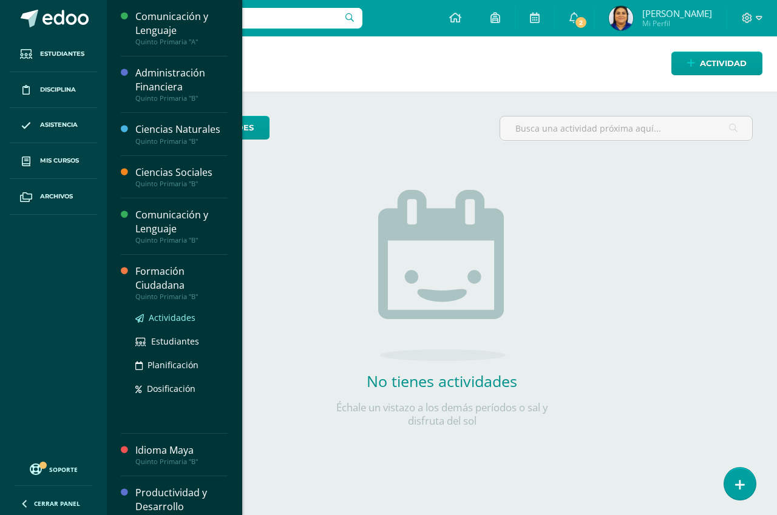
click at [172, 314] on span "Actividades" at bounding box center [172, 318] width 47 height 12
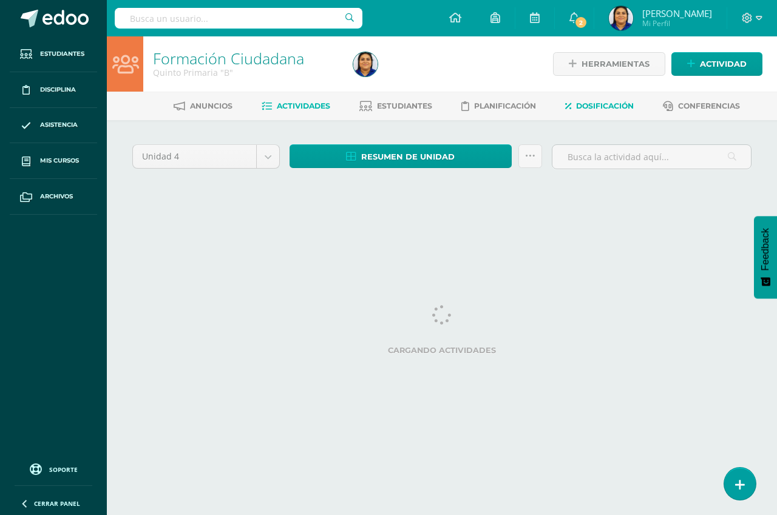
click at [607, 104] on span "Dosificación" at bounding box center [605, 105] width 58 height 9
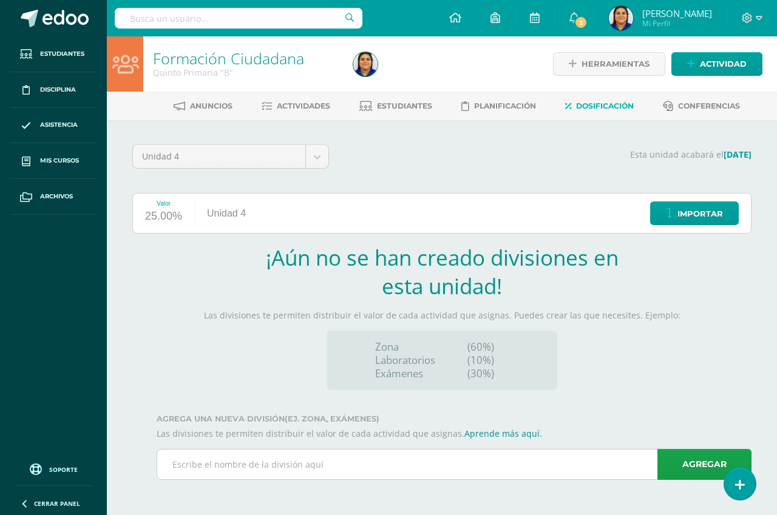
click at [312, 461] on input "text" at bounding box center [454, 465] width 594 height 30
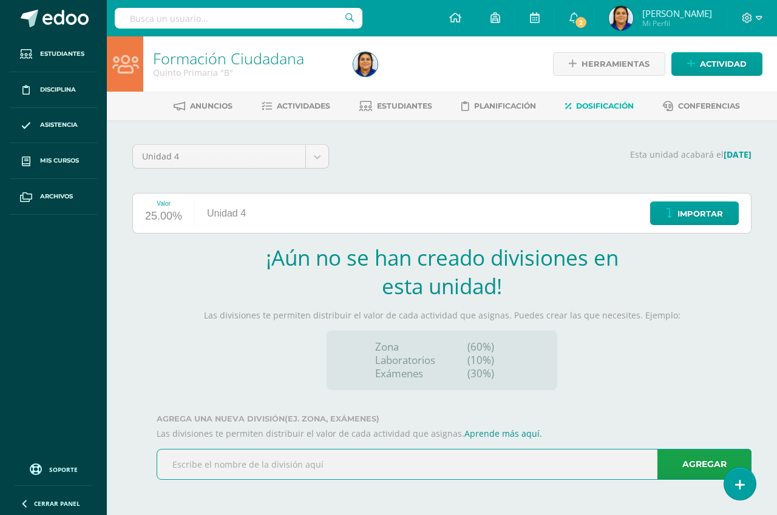
click at [312, 461] on input "text" at bounding box center [454, 465] width 594 height 30
type input "Zona"
type input "E"
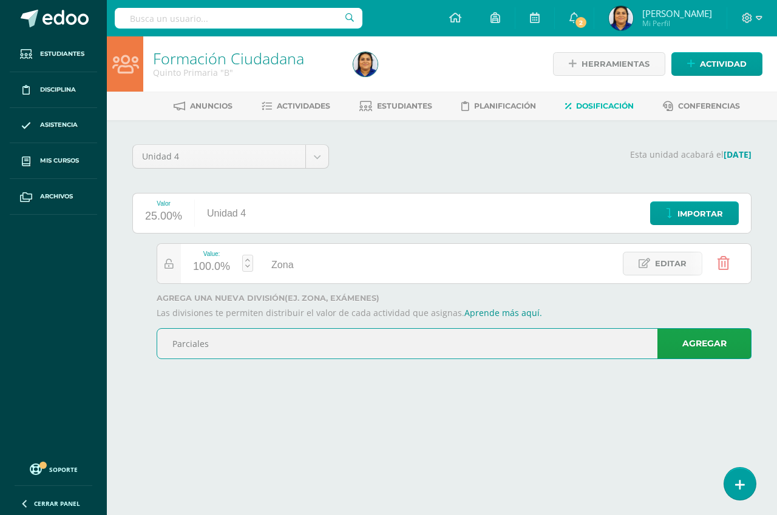
type input "Parciales"
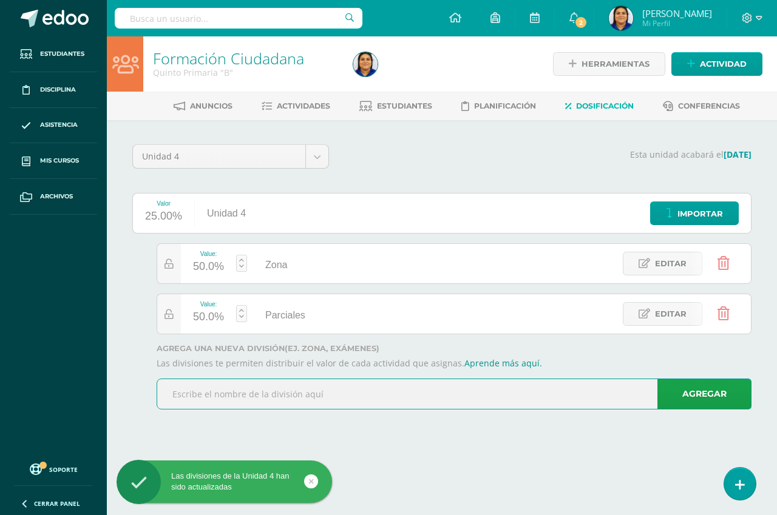
click at [189, 396] on input "text" at bounding box center [454, 394] width 594 height 30
type input "Examen"
click at [355, 433] on div "Unidad 4 Unidad 1 Unidad 2 Unidad 3 Unidad 4 Esta unidad acabará el 26/10/2025 …" at bounding box center [442, 282] width 668 height 324
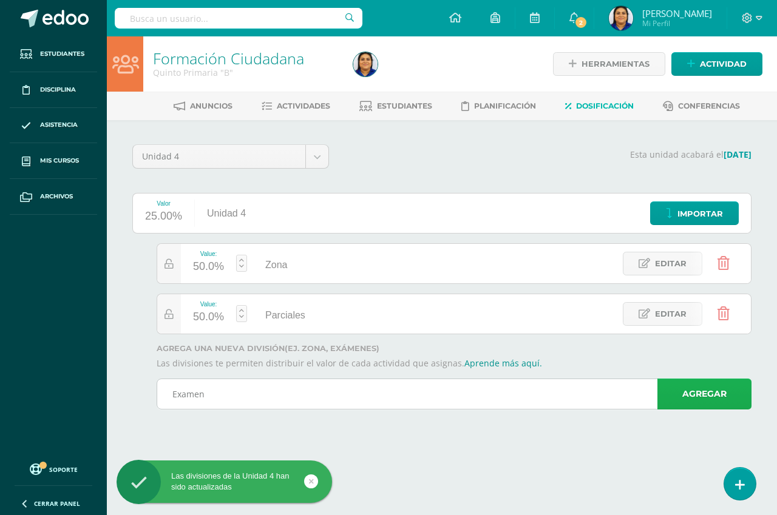
click at [702, 396] on link "Agregar" at bounding box center [704, 394] width 94 height 31
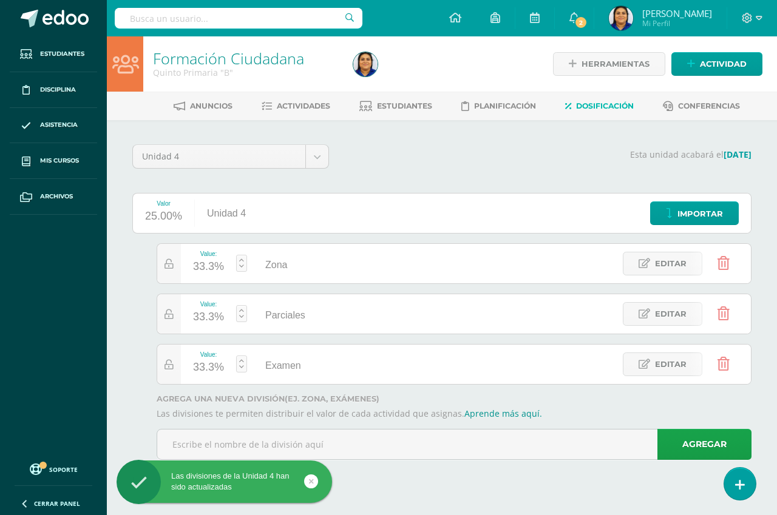
click at [214, 317] on div "33.3%" at bounding box center [208, 317] width 31 height 19
type input "20"
click at [287, 106] on span "Actividades" at bounding box center [303, 105] width 53 height 9
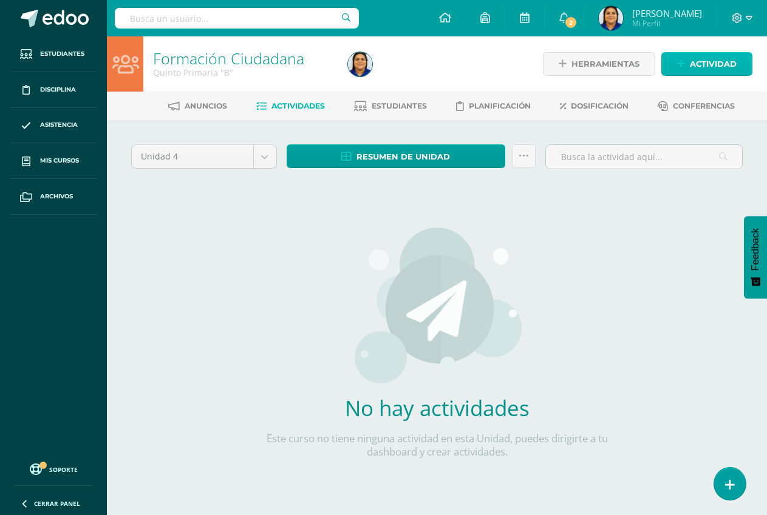
click at [699, 61] on span "Actividad" at bounding box center [713, 64] width 47 height 22
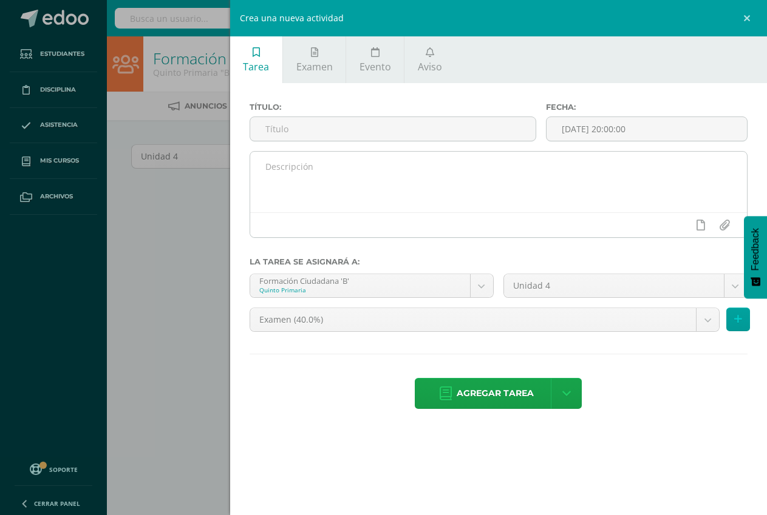
click at [367, 174] on textarea at bounding box center [498, 182] width 497 height 61
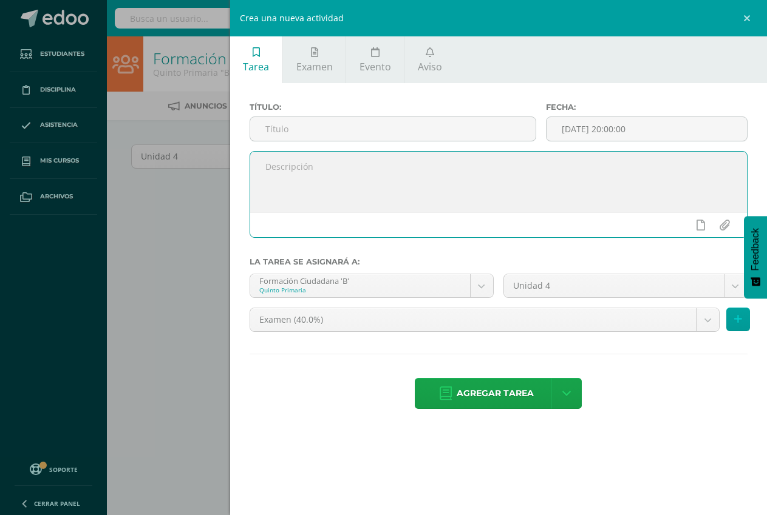
paste textarea "Desarrollo sostenible Realizar en parejas un decálogo de acciones para contribu…"
type textarea "Desarrollo sostenible Realizar en parejas un decálogo de acciones para contribu…"
click at [284, 126] on input "text" at bounding box center [392, 129] width 285 height 24
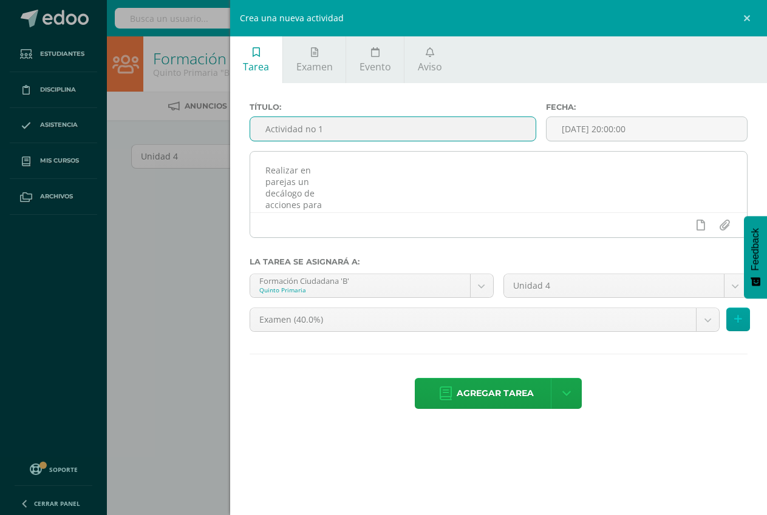
scroll to position [61, 0]
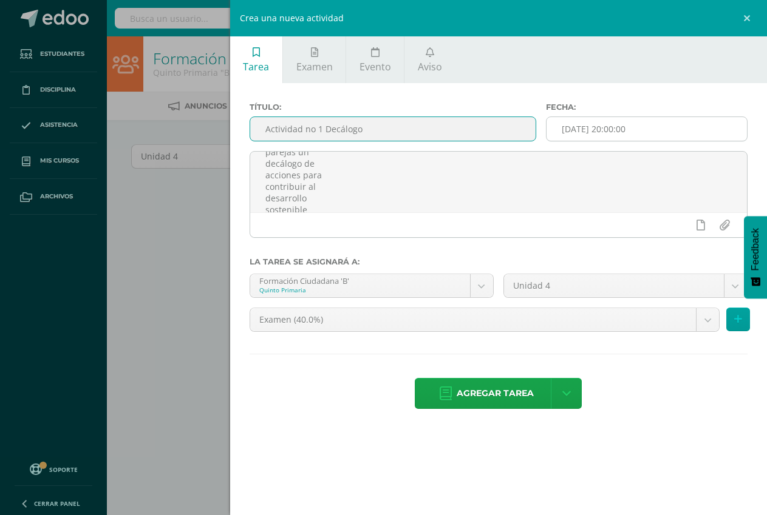
type input "Actividad no 1 Decálogo"
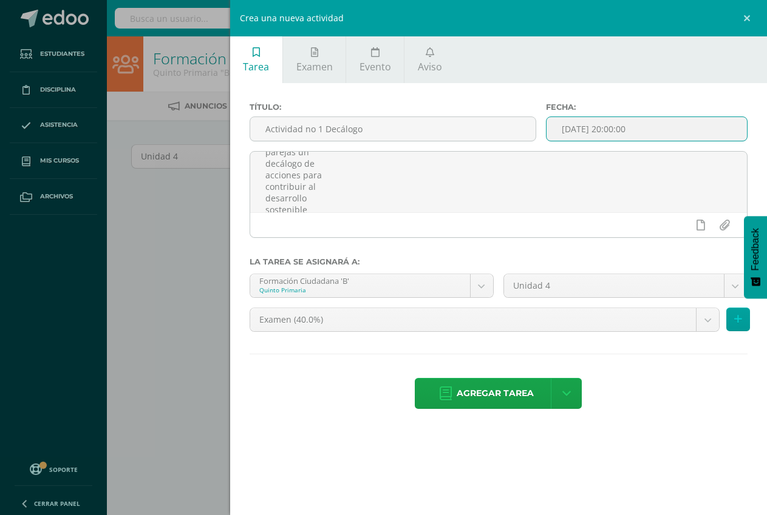
click at [693, 127] on input "[DATE] 20:00:00" at bounding box center [646, 129] width 200 height 24
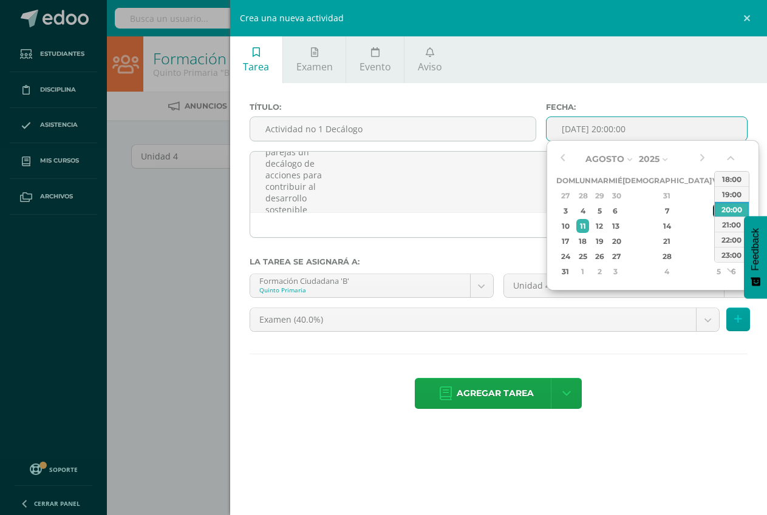
click at [713, 214] on div "8" at bounding box center [718, 211] width 11 height 14
type input "[DATE] 20:00"
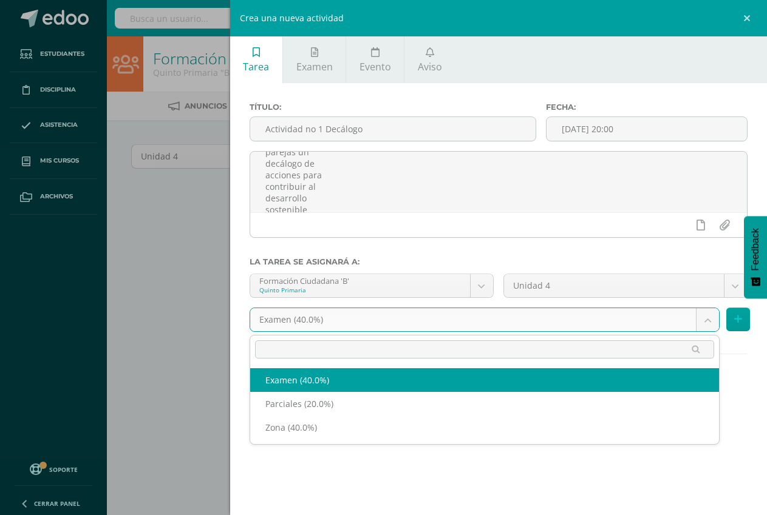
click at [450, 320] on body "Estudiantes Disciplina Asistencia Mis cursos Archivos Soporte Centro de ayuda Ú…" at bounding box center [383, 260] width 767 height 521
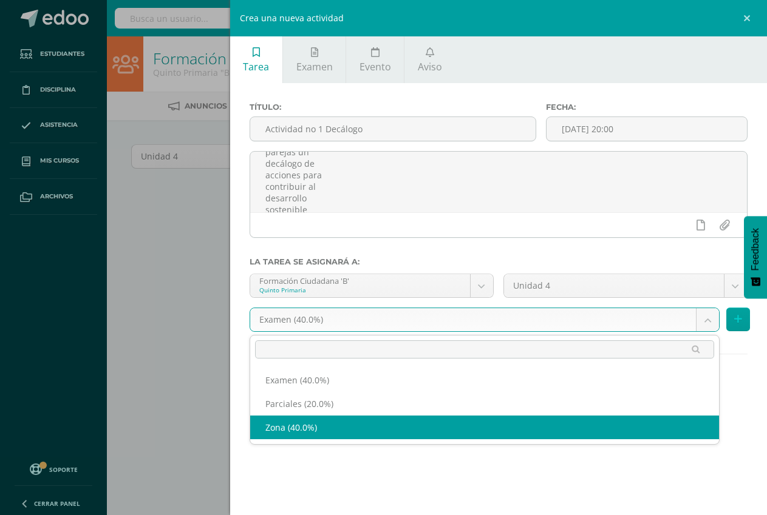
click at [328, 423] on div "Título: Actividad no 1 Decálogo Fecha: 2025-08-08 20:00 Desarrollo sostenible R…" at bounding box center [498, 257] width 537 height 348
select select "192319"
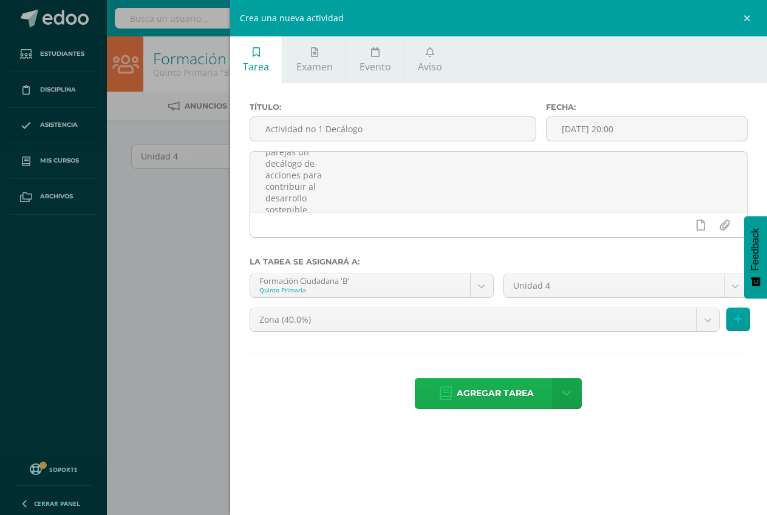
click at [496, 391] on span "Agregar tarea" at bounding box center [495, 394] width 77 height 30
click at [496, 355] on hr at bounding box center [499, 354] width 498 height 1
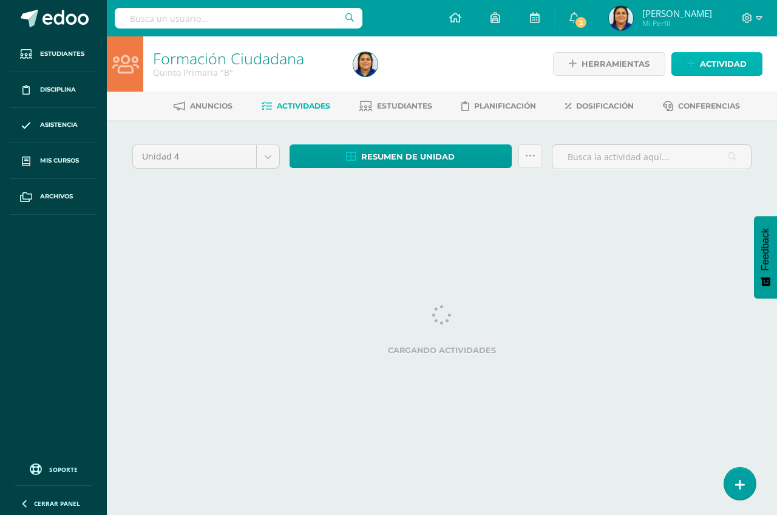
click at [722, 67] on span "Actividad" at bounding box center [723, 64] width 47 height 22
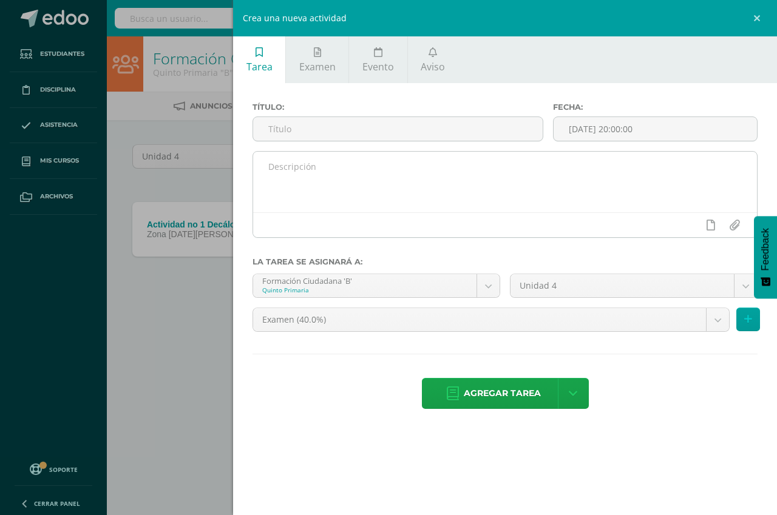
click at [423, 171] on textarea at bounding box center [505, 182] width 504 height 61
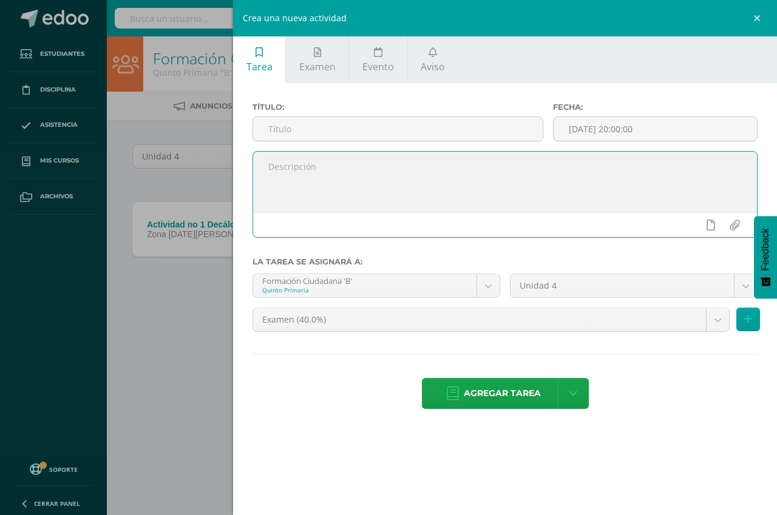
paste textarea "Objetivos del desarrollo sostenible En grupos los alumnos deberán exponer uno d…"
type textarea "Objetivos del desarrollo sostenible En grupos los alumnos deberán exponer uno d…"
click at [285, 124] on input "text" at bounding box center [398, 129] width 290 height 24
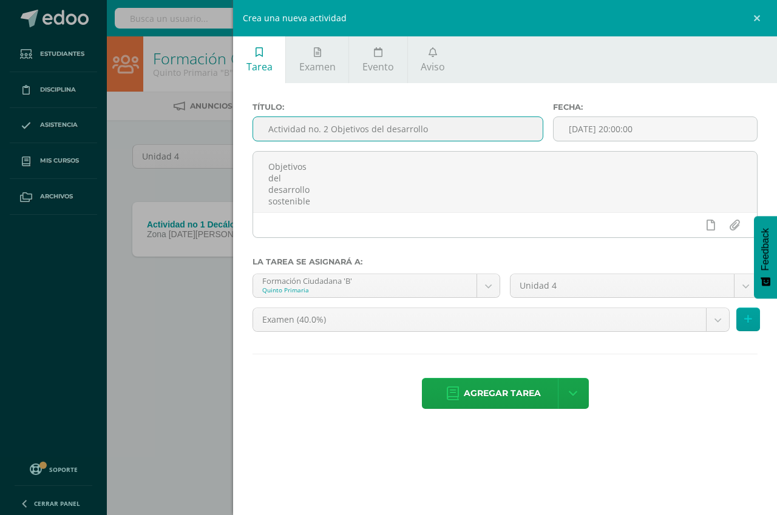
type input "Actividad no. 2 Objetivos del desarrollo"
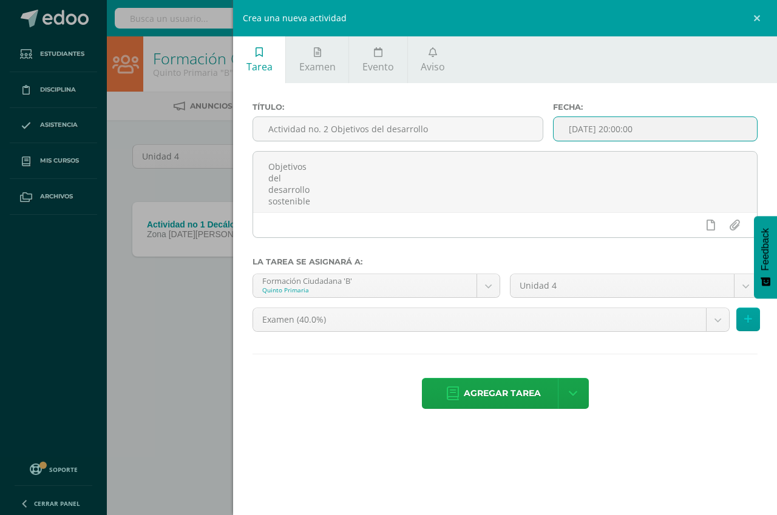
click at [637, 132] on input "[DATE] 20:00:00" at bounding box center [655, 129] width 203 height 24
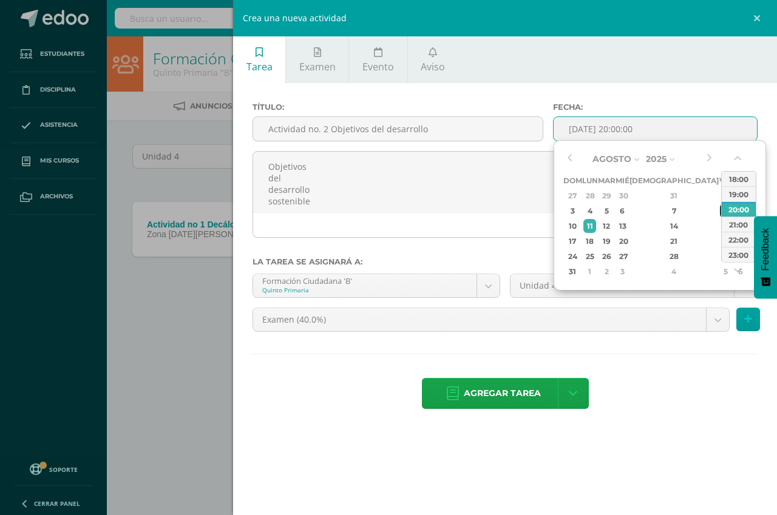
click at [720, 212] on div "8" at bounding box center [725, 211] width 11 height 14
type input "2025-08-08 20:00"
click at [482, 319] on body "Tarea asignada exitosamente Estudiantes Disciplina Asistencia Mis cursos Archiv…" at bounding box center [388, 169] width 777 height 338
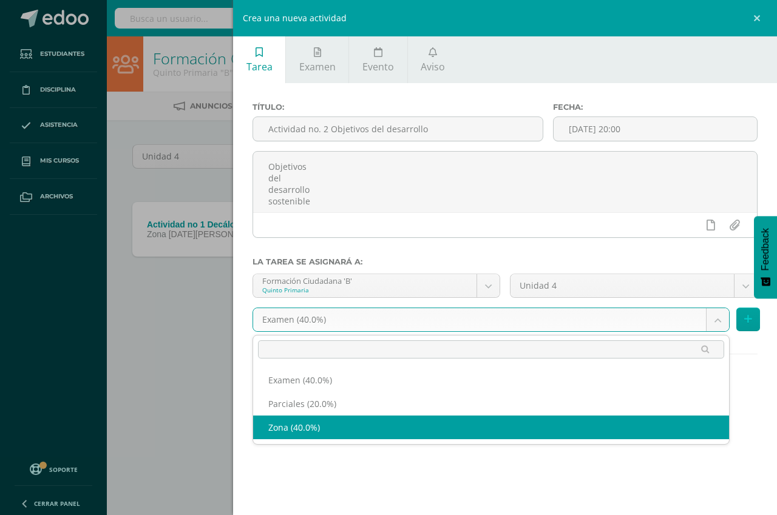
select select "192319"
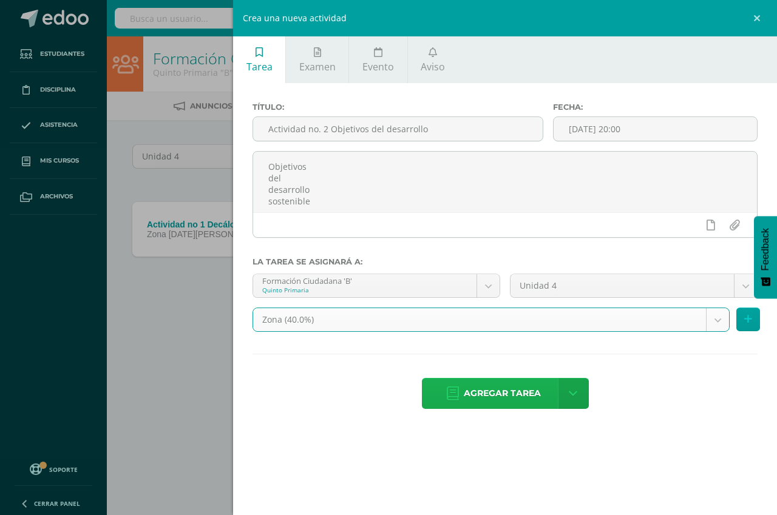
click at [498, 398] on span "Agregar tarea" at bounding box center [502, 394] width 77 height 30
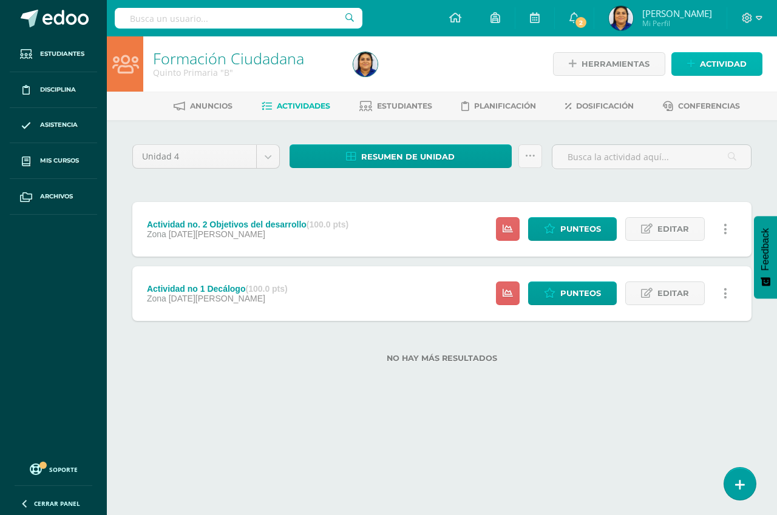
click at [739, 57] on span "Actividad" at bounding box center [723, 64] width 47 height 22
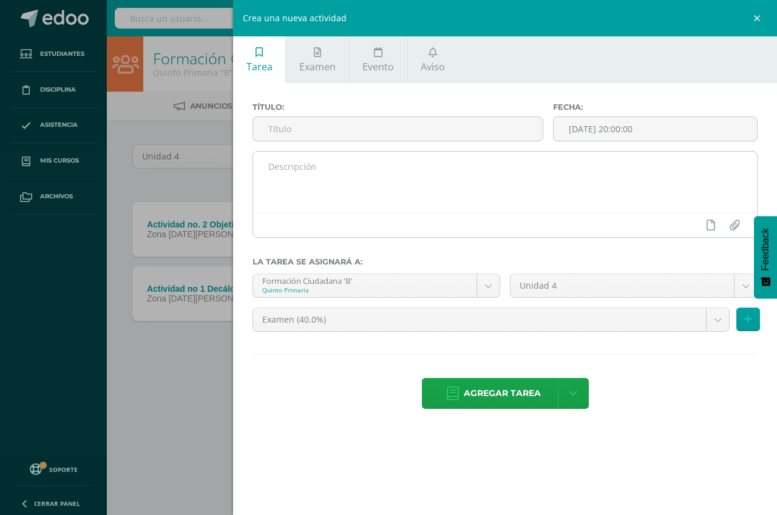
click at [335, 157] on textarea at bounding box center [505, 182] width 504 height 61
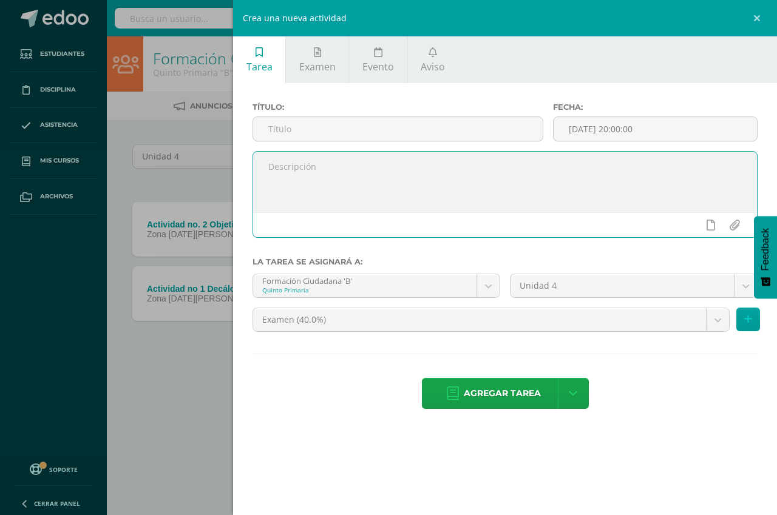
paste textarea "Educación de calidad Realiza un trifoliar del tema, educación de calidad."
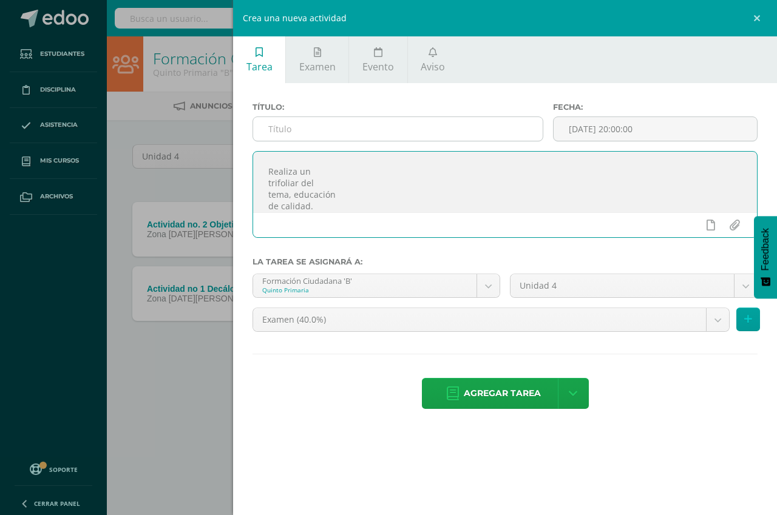
type textarea "Educación de calidad Realiza un trifoliar del tema, educación de calidad."
click at [328, 127] on input "text" at bounding box center [398, 129] width 290 height 24
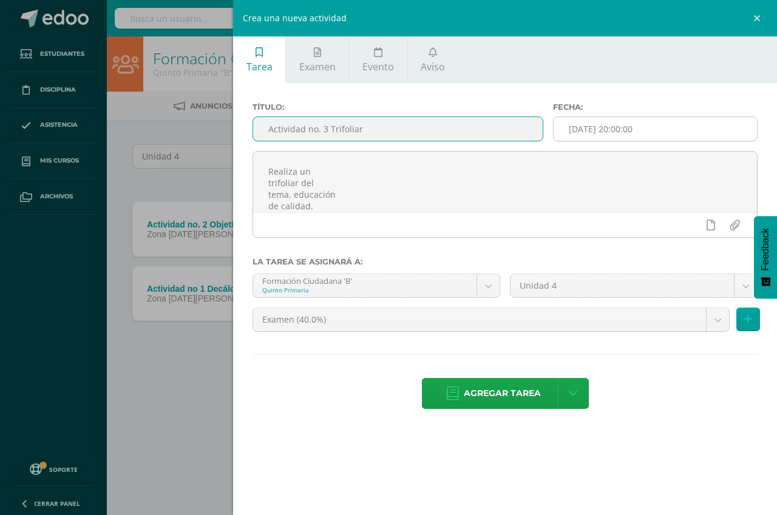
type input "Actividad no. 3 Trifoliar"
click at [590, 131] on input "[DATE] 20:00:00" at bounding box center [655, 129] width 203 height 24
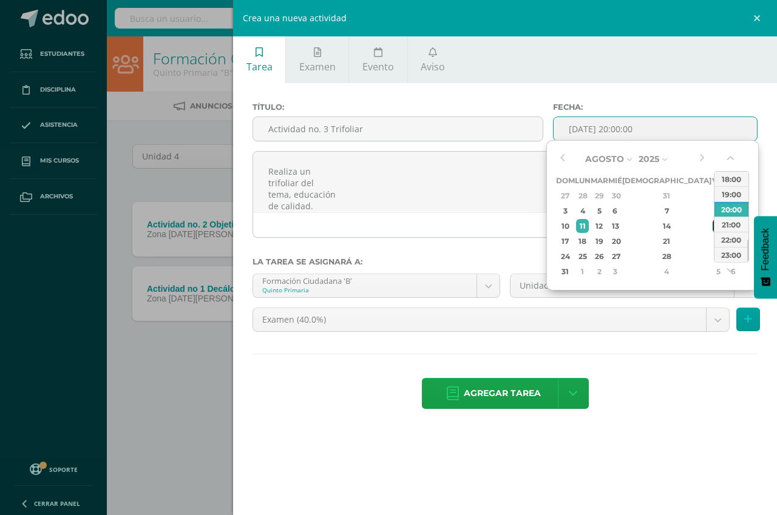
click at [713, 225] on div "15" at bounding box center [718, 226] width 11 height 14
type input "2025-08-15 20:00"
click at [435, 313] on body "Tarea asignada exitosamente Estudiantes Disciplina Asistencia Mis cursos Archiv…" at bounding box center [388, 201] width 777 height 402
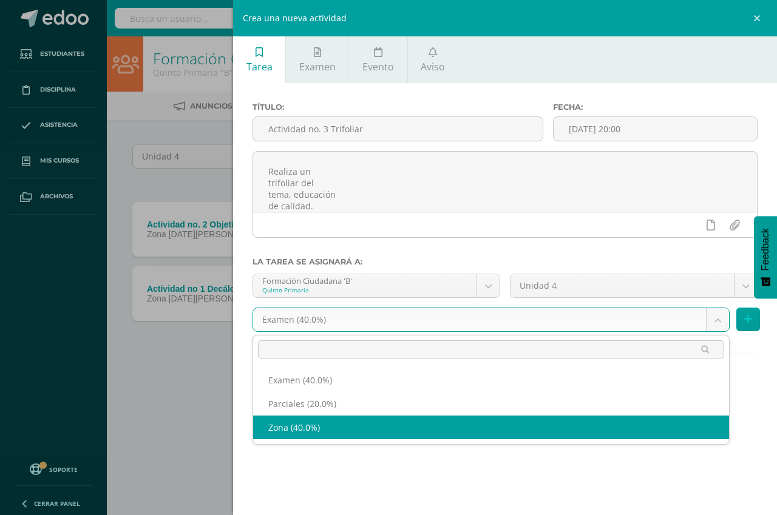
select select "192319"
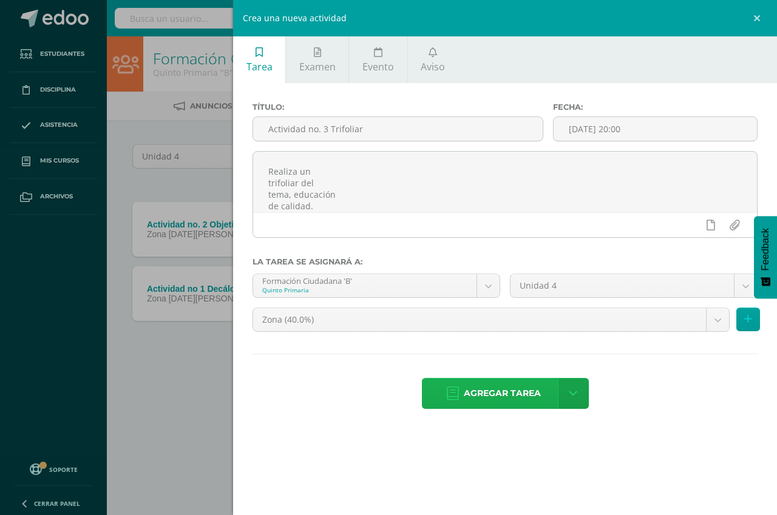
click at [519, 395] on span "Agregar tarea" at bounding box center [502, 394] width 77 height 30
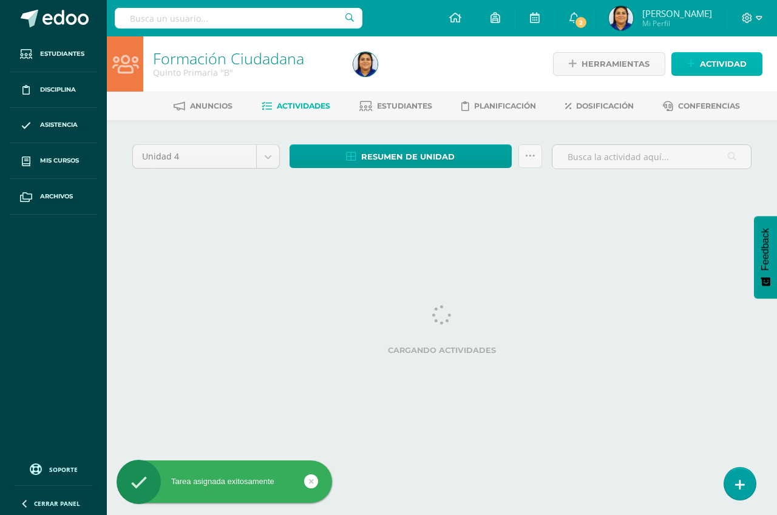
click at [708, 63] on span "Actividad" at bounding box center [723, 64] width 47 height 22
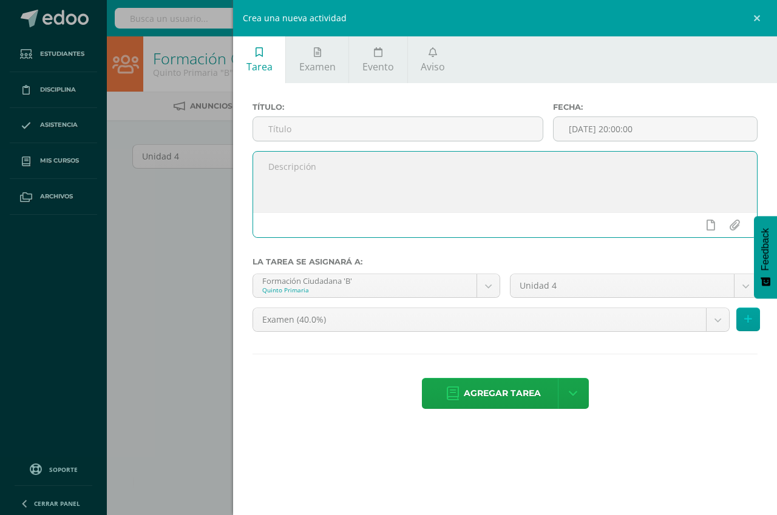
click at [294, 162] on textarea at bounding box center [505, 182] width 504 height 61
paste textarea "Parcial #1 Símbolos patrios Realizar en grupos el símbolo patrio que se asigne,…"
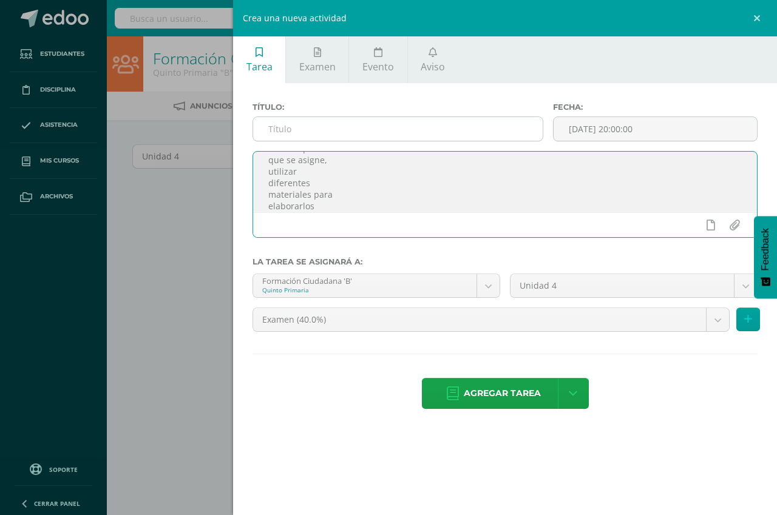
type textarea "Parcial #1 Símbolos patrios Realizar en grupos el símbolo patrio que se asigne,…"
click at [305, 121] on input "text" at bounding box center [398, 129] width 290 height 24
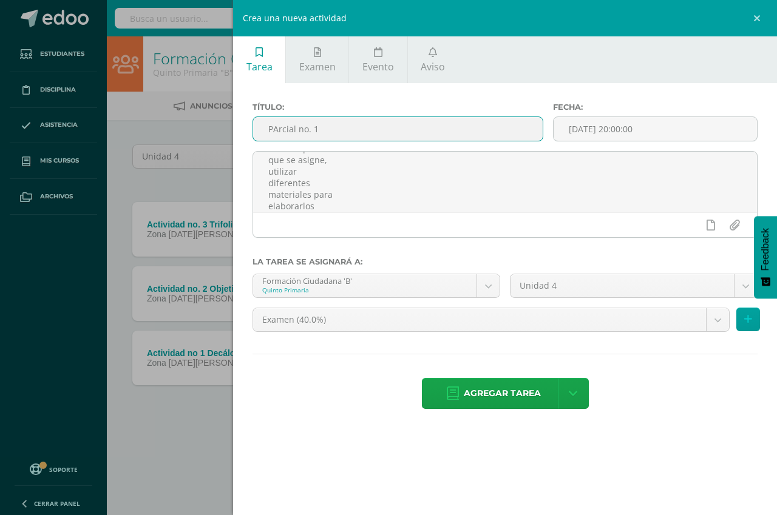
type input "PArcial no. 1"
click at [647, 127] on input "[DATE] 20:00:00" at bounding box center [655, 129] width 203 height 24
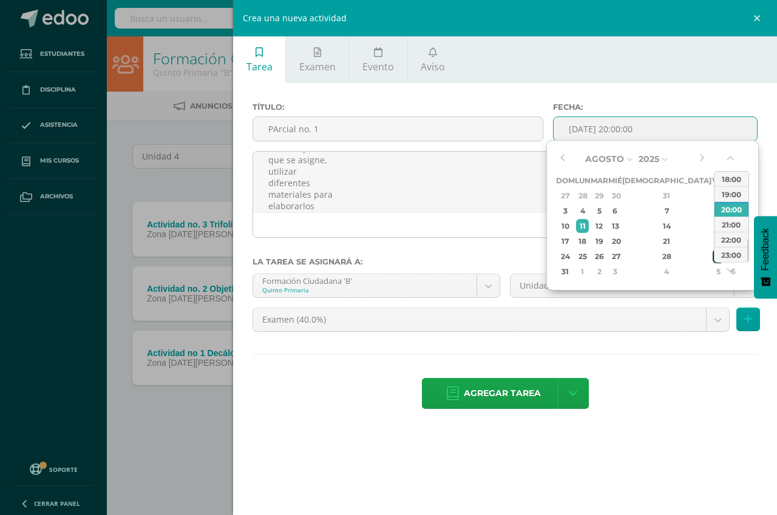
click at [713, 254] on div "29" at bounding box center [718, 257] width 11 height 14
type input "2025-08-29 20:00"
click at [669, 95] on div "Título: PArcial no. 1 Fecha: 2025-08-29 20:00 Parcial #1 Símbolos patrios Reali…" at bounding box center [505, 257] width 544 height 348
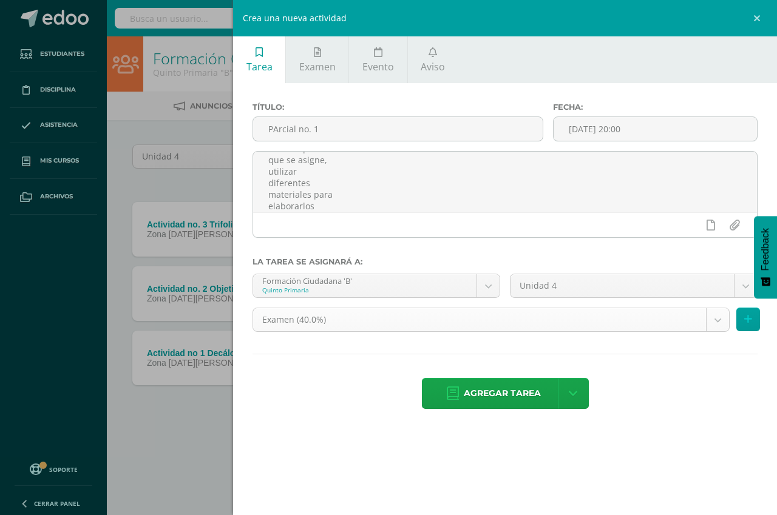
click at [412, 316] on body "Tarea asignada exitosamente Estudiantes Disciplina Asistencia Mis cursos Archiv…" at bounding box center [388, 233] width 777 height 466
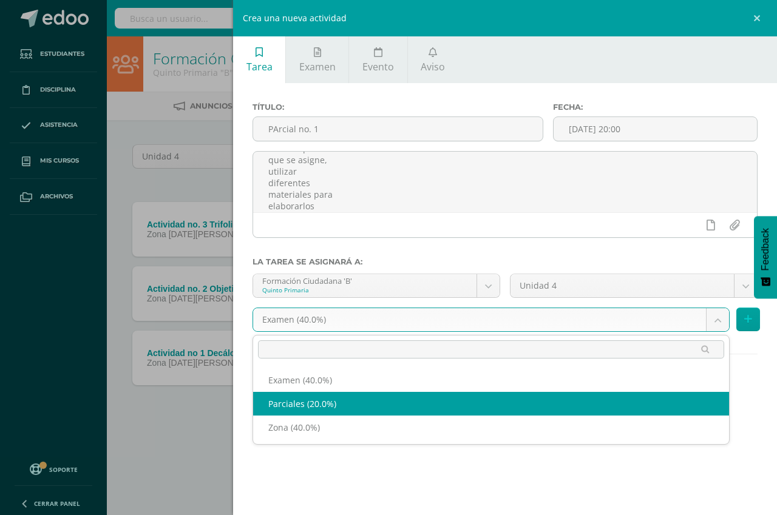
select select "192320"
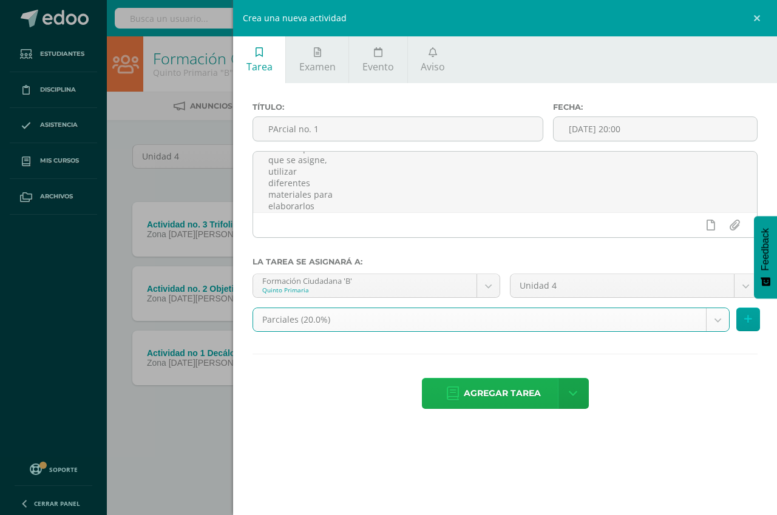
click at [510, 389] on span "Agregar tarea" at bounding box center [502, 394] width 77 height 30
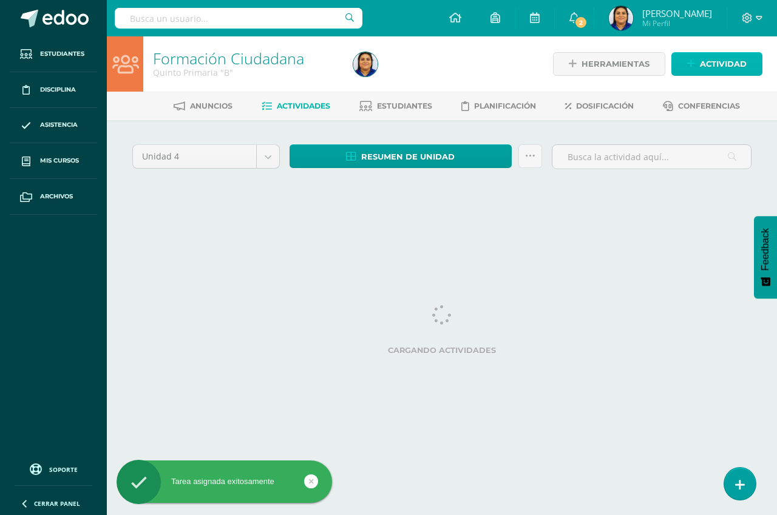
click at [707, 64] on span "Actividad" at bounding box center [723, 64] width 47 height 22
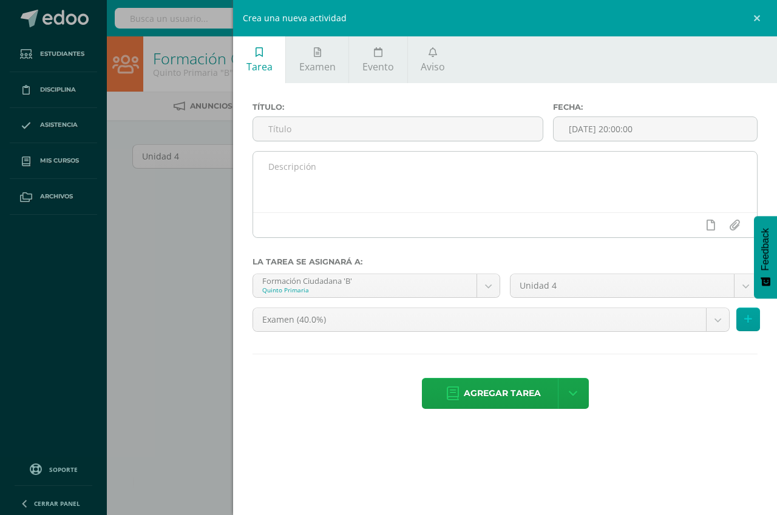
click at [366, 174] on textarea at bounding box center [505, 182] width 504 height 61
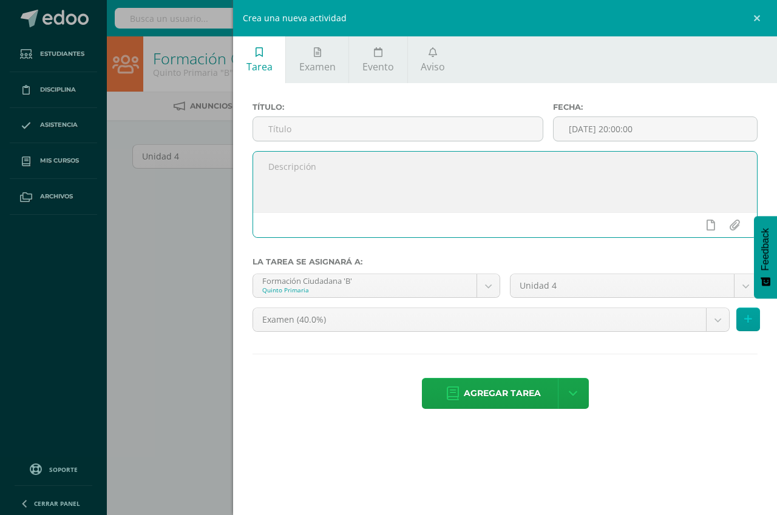
paste textarea "Parcial #2 Resolver página 212 y 213 Del libro de sociales."
type textarea "Parcial #2 Resolver página 212 y 213 Del libro de sociales."
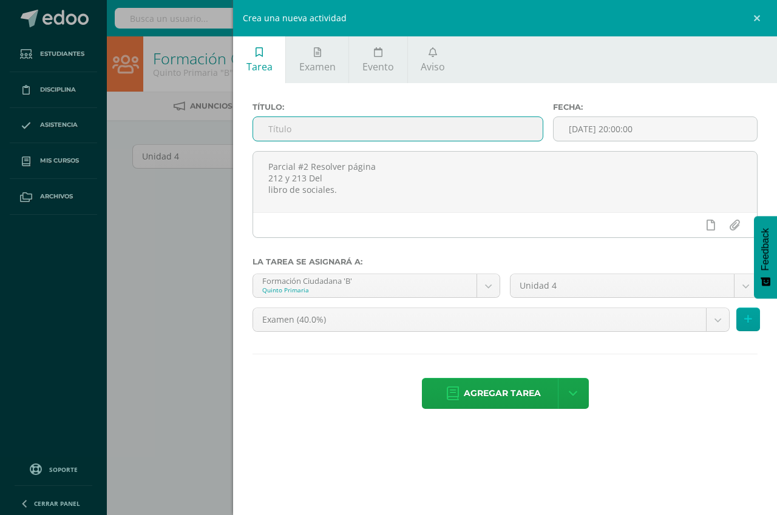
click at [296, 128] on input "text" at bounding box center [398, 129] width 290 height 24
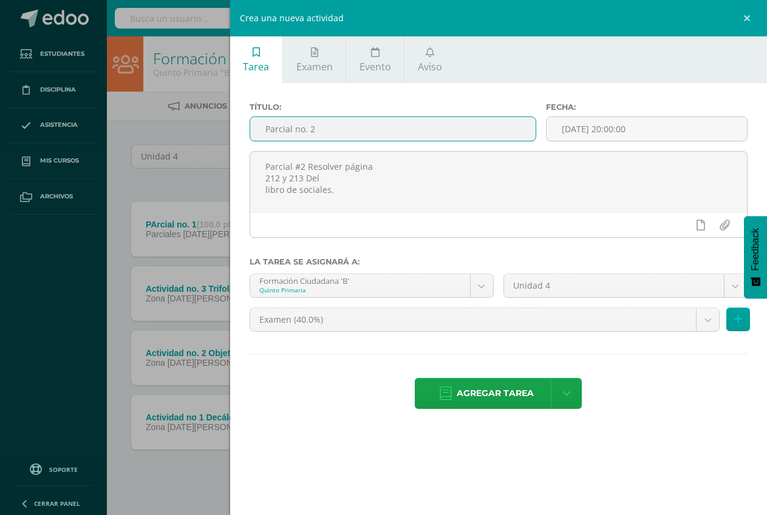
type input "Parcial no. 2"
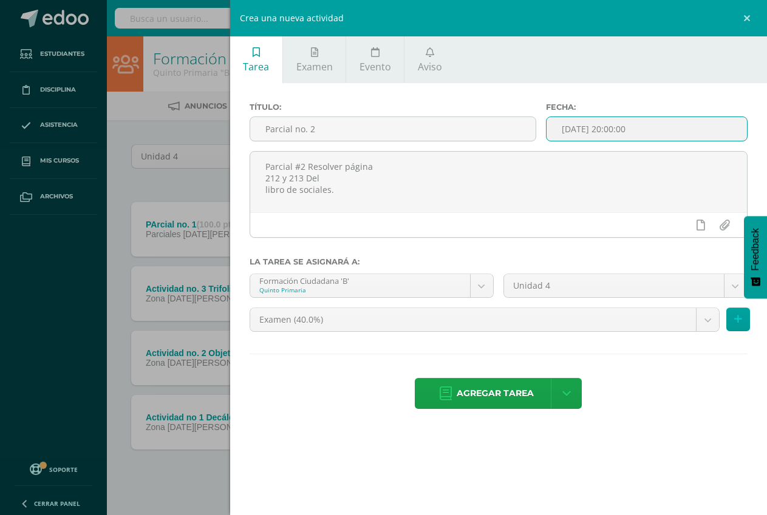
click at [596, 137] on input "[DATE] 20:00:00" at bounding box center [646, 129] width 200 height 24
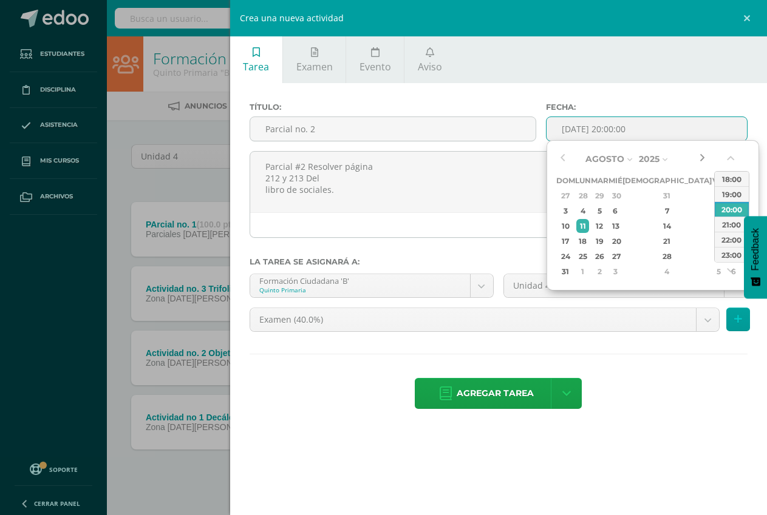
click at [699, 158] on button "button" at bounding box center [702, 159] width 12 height 18
click at [713, 194] on div "5" at bounding box center [718, 196] width 11 height 14
type input "2025-09-05 20:00"
click at [622, 82] on ul "Tarea Examen Evento Aviso" at bounding box center [498, 59] width 537 height 47
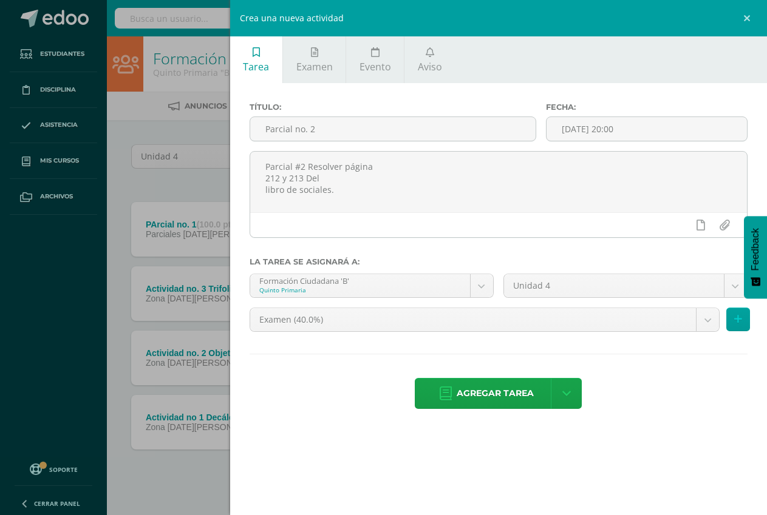
click at [484, 302] on div "Formación Ciudadana 'B' Quinto Primaria Administración Financiera 'B' Ciencias …" at bounding box center [372, 291] width 254 height 34
click at [483, 319] on body "Tarea asignada exitosamente Estudiantes Disciplina Asistencia Mis cursos Archiv…" at bounding box center [383, 265] width 767 height 531
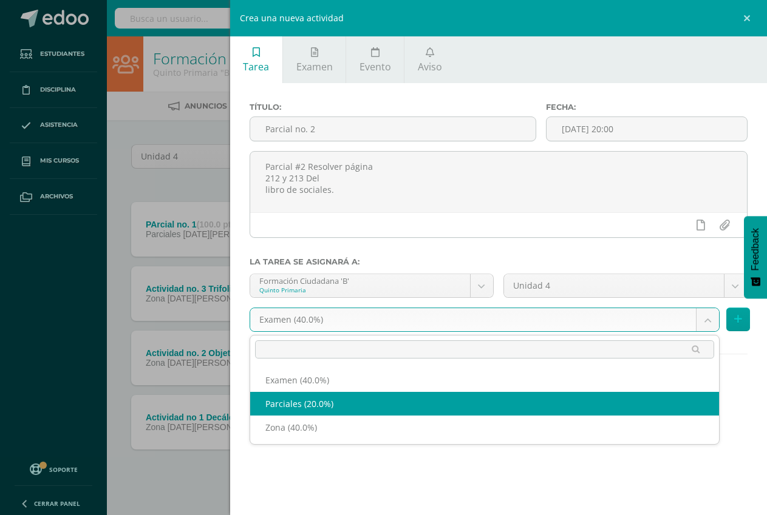
select select "192320"
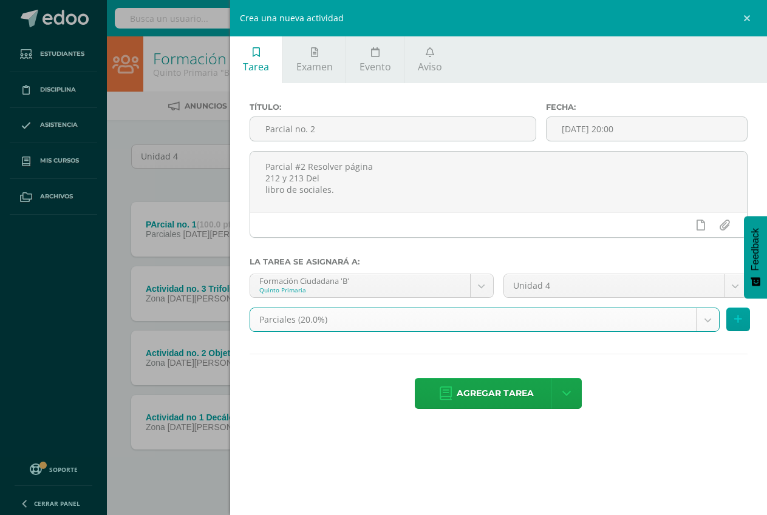
click at [491, 390] on span "Agregar tarea" at bounding box center [495, 394] width 77 height 30
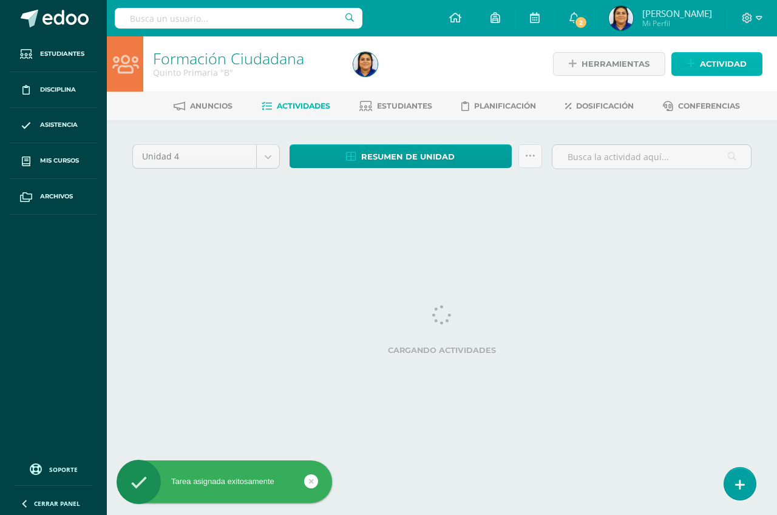
click at [719, 61] on span "Actividad" at bounding box center [723, 64] width 47 height 22
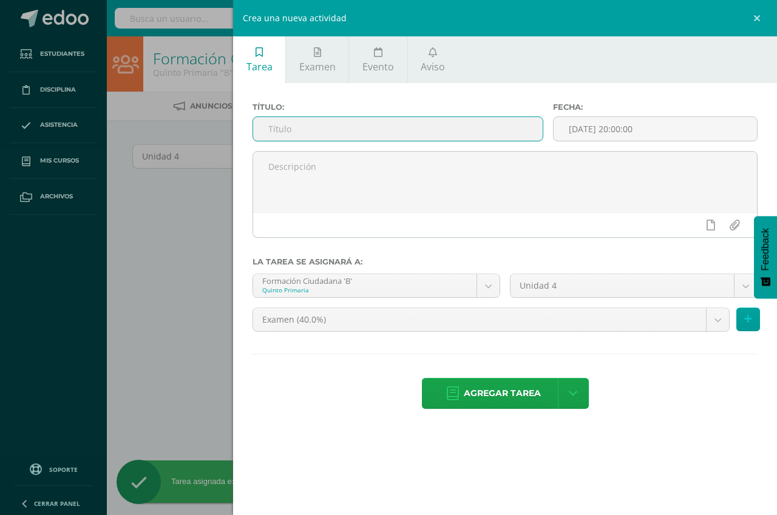
click at [332, 129] on input "text" at bounding box center [398, 129] width 290 height 24
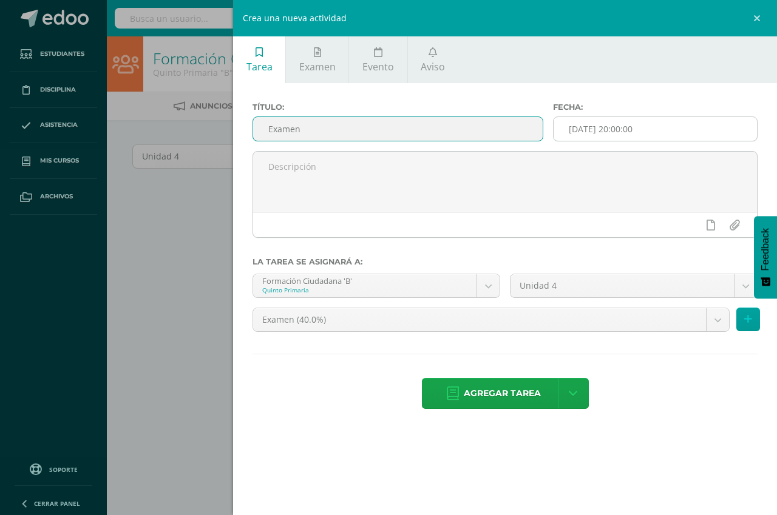
type input "Examen"
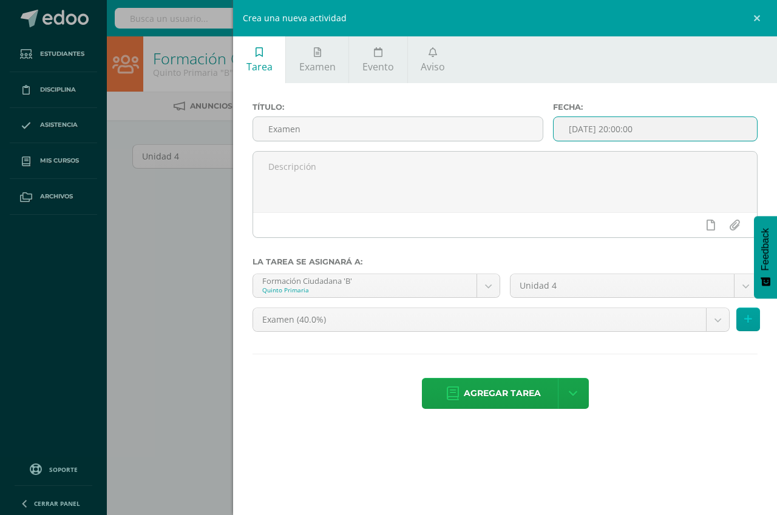
click at [645, 126] on input "[DATE] 20:00:00" at bounding box center [655, 129] width 203 height 24
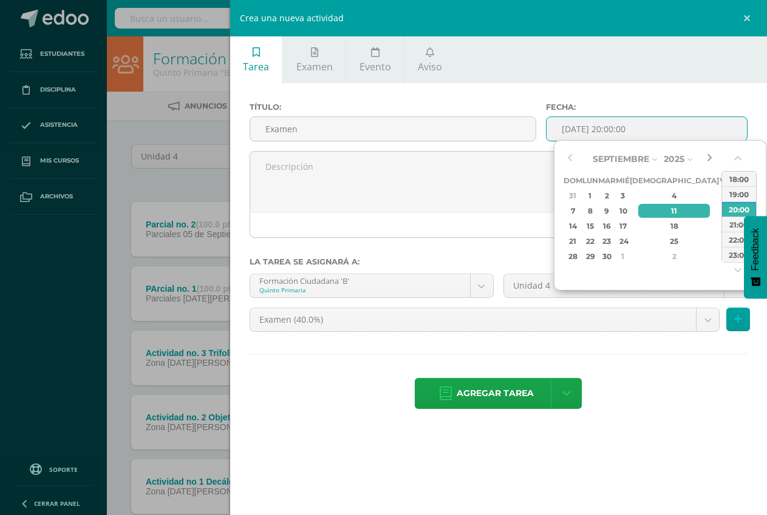
click at [708, 158] on button "button" at bounding box center [709, 159] width 12 height 18
click at [710, 161] on button "button" at bounding box center [709, 159] width 12 height 18
click at [720, 212] on div "10" at bounding box center [725, 211] width 11 height 14
type input "2025-10-10 20:00"
click at [676, 105] on label "Fecha:" at bounding box center [647, 107] width 202 height 9
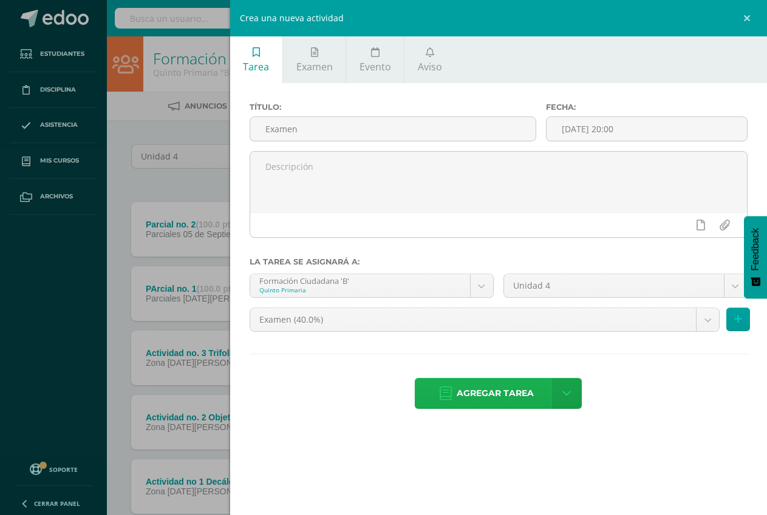
click at [496, 397] on span "Agregar tarea" at bounding box center [495, 394] width 77 height 30
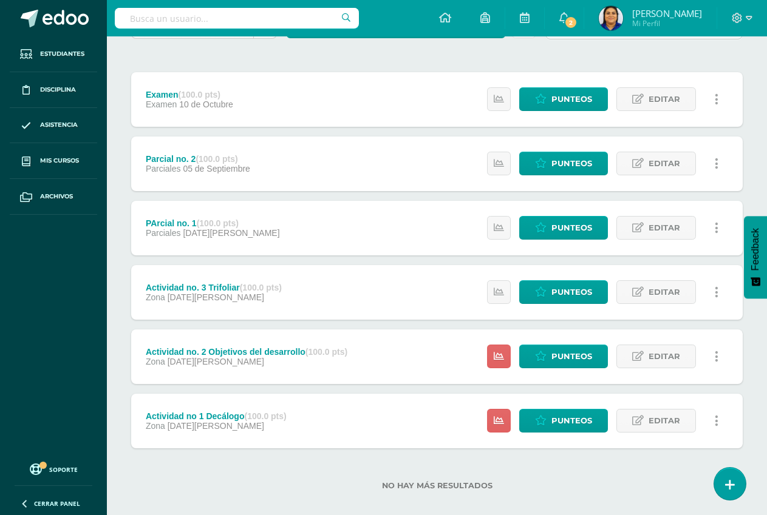
scroll to position [144, 0]
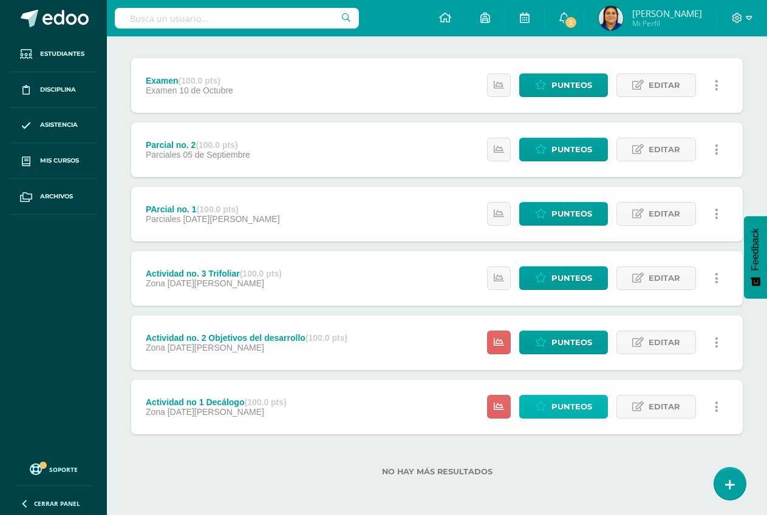
click at [568, 409] on span "Punteos" at bounding box center [571, 407] width 41 height 22
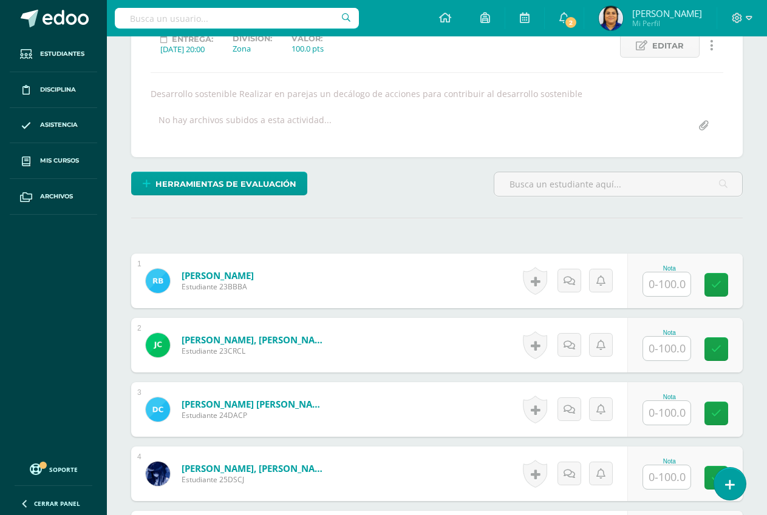
scroll to position [184, 0]
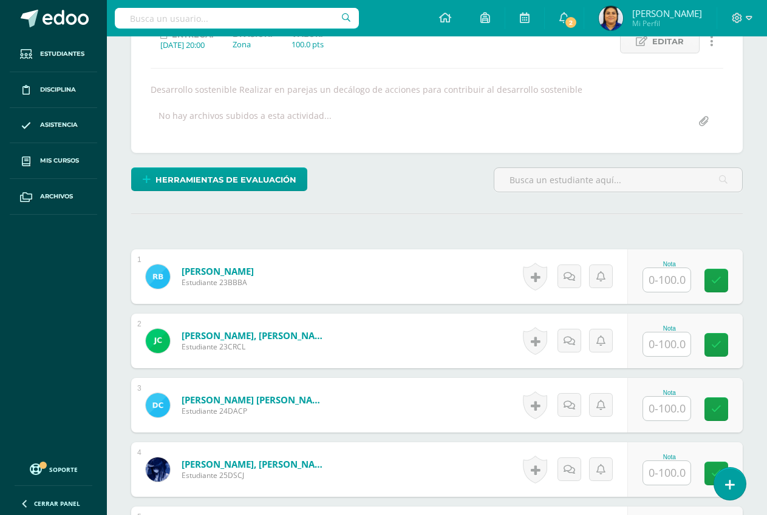
click at [669, 279] on input "text" at bounding box center [666, 280] width 47 height 24
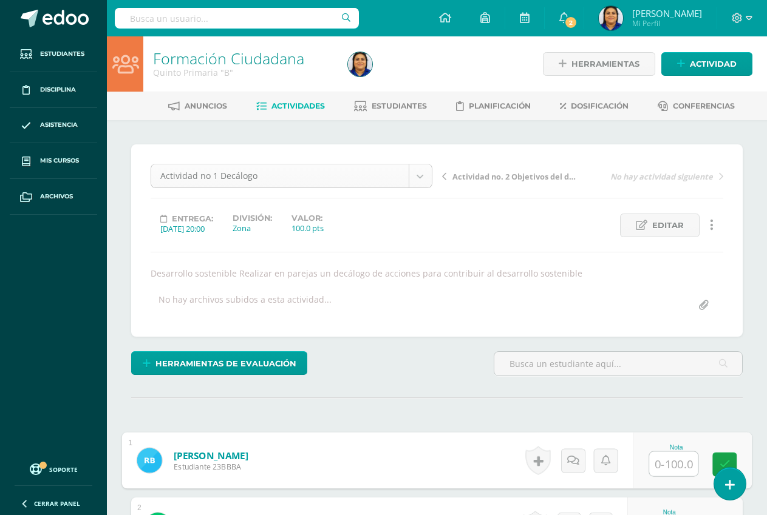
scroll to position [16, 0]
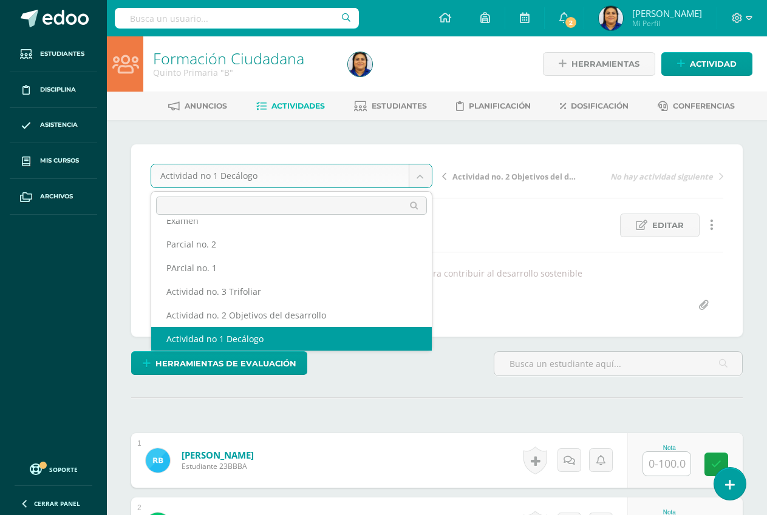
scroll to position [0, 0]
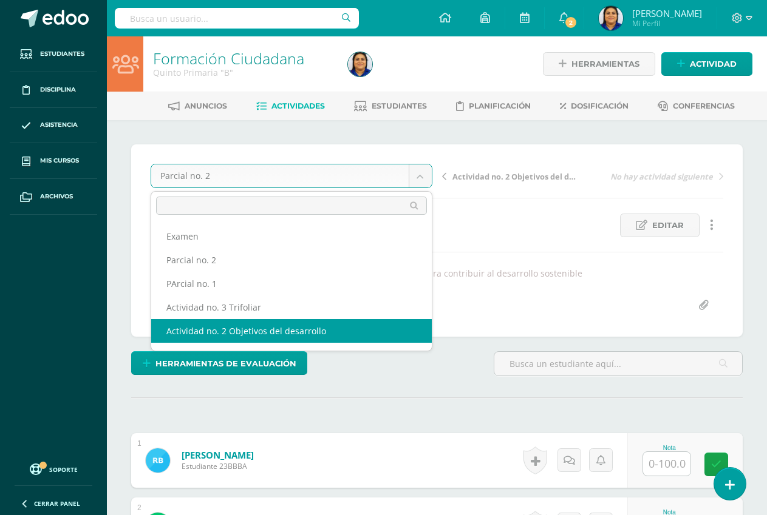
select select "/dashboard/teacher/grade-activity/192323/"
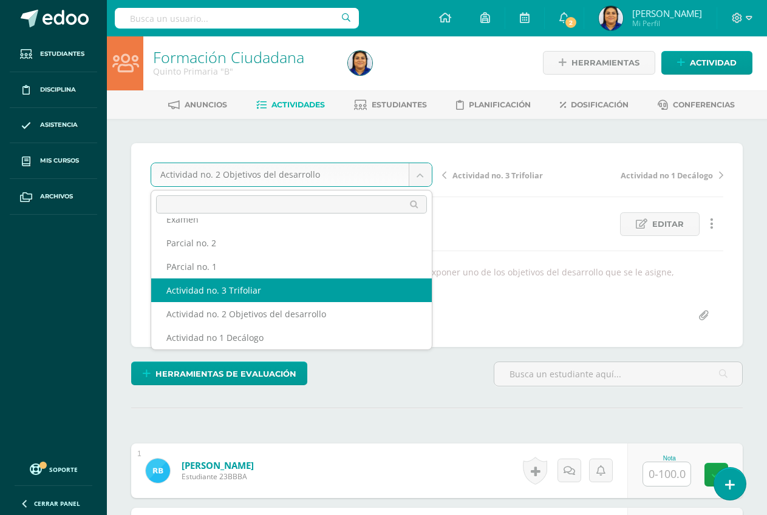
scroll to position [21, 0]
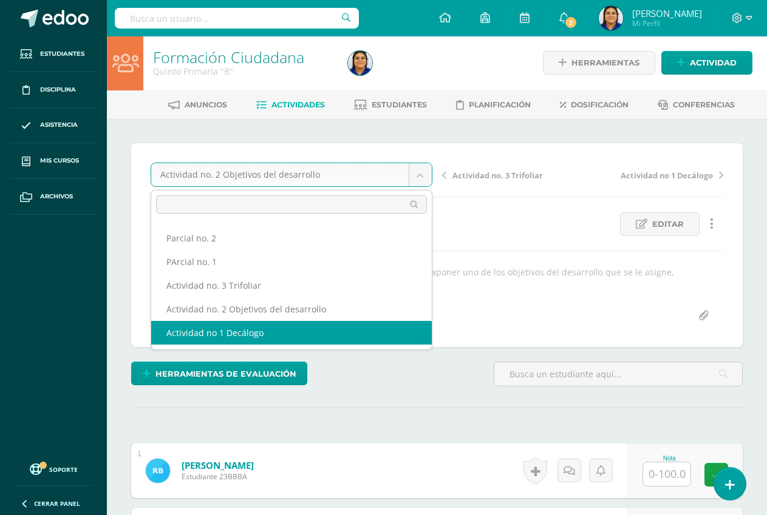
select select "/dashboard/teacher/grade-activity/192322/"
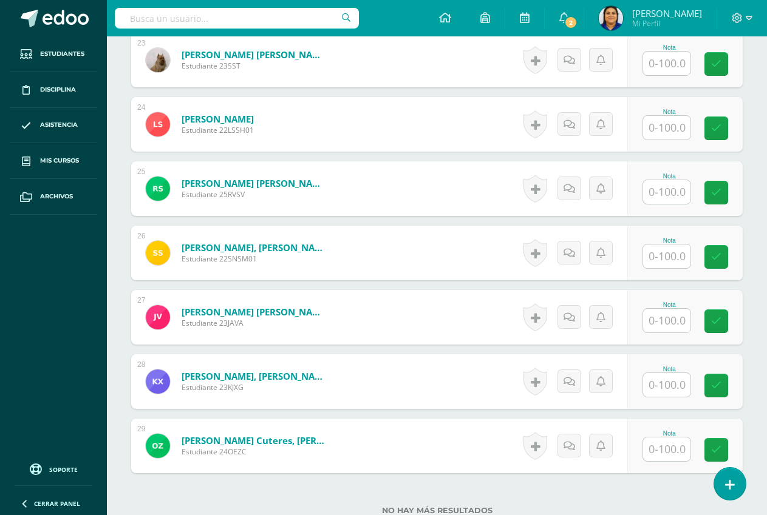
scroll to position [1913, 0]
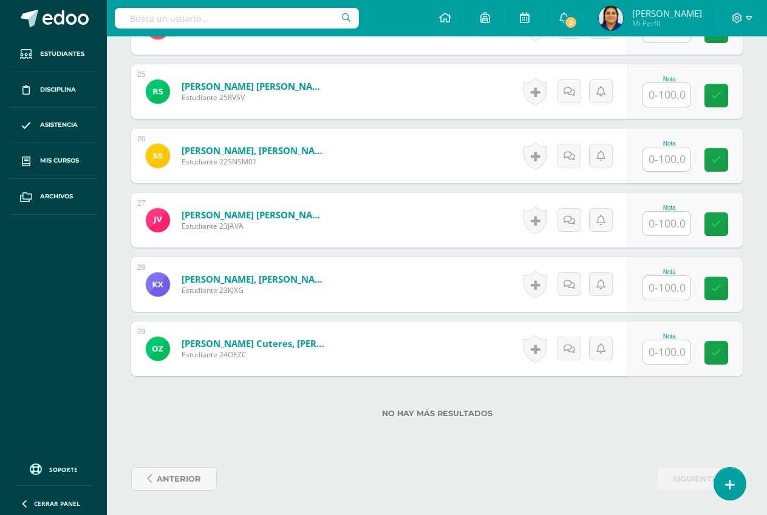
click at [652, 359] on input "text" at bounding box center [666, 353] width 47 height 24
type input "100"
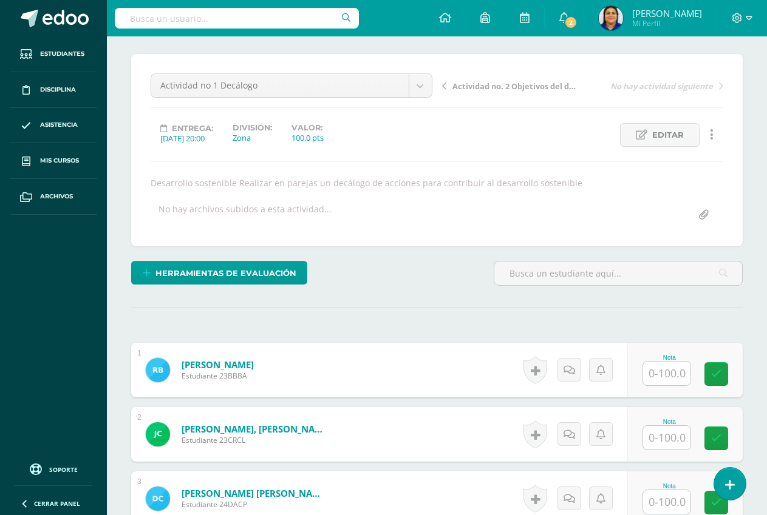
scroll to position [304, 0]
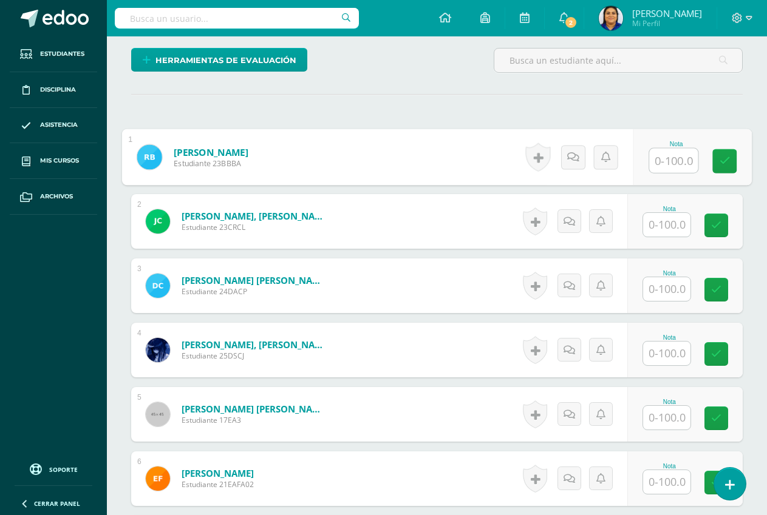
click at [668, 159] on input "text" at bounding box center [673, 161] width 49 height 24
type input "100"
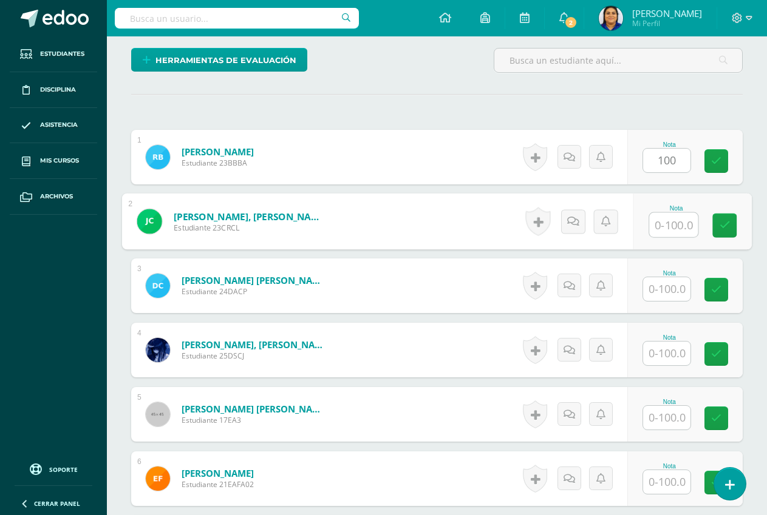
type input "0"
type input "100"
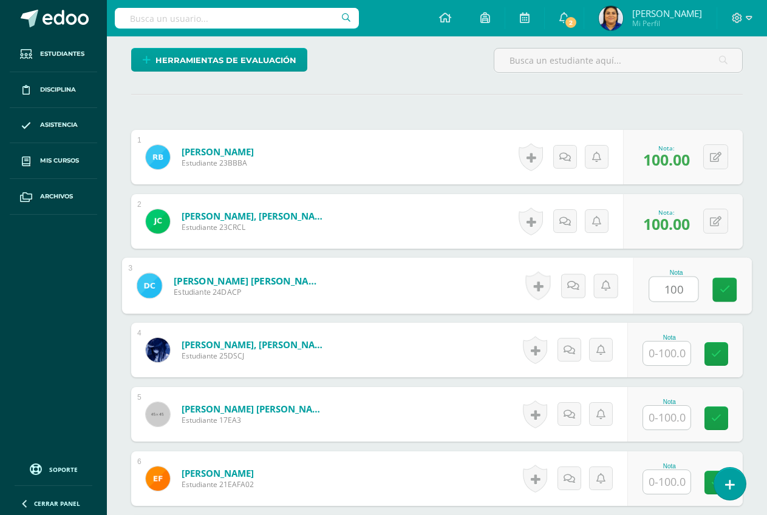
type input "100"
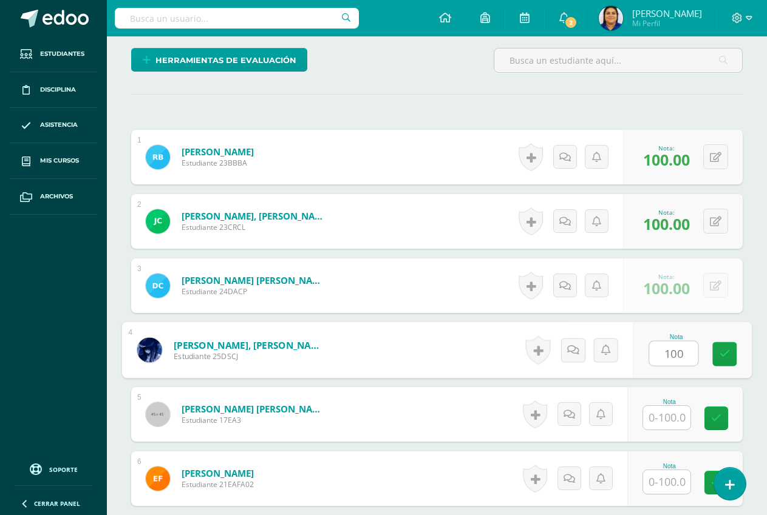
type input "100"
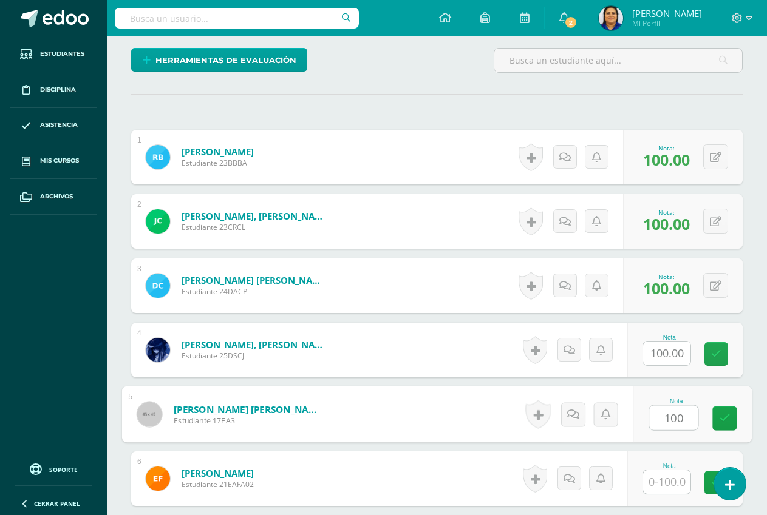
type input "100"
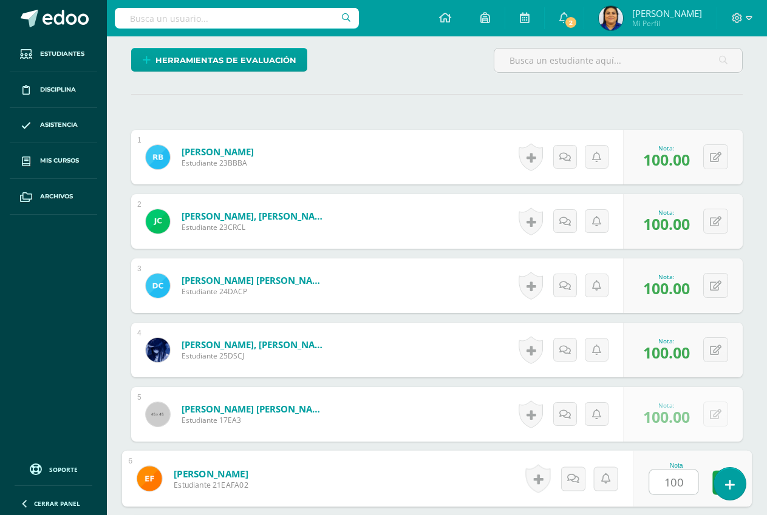
type input "100"
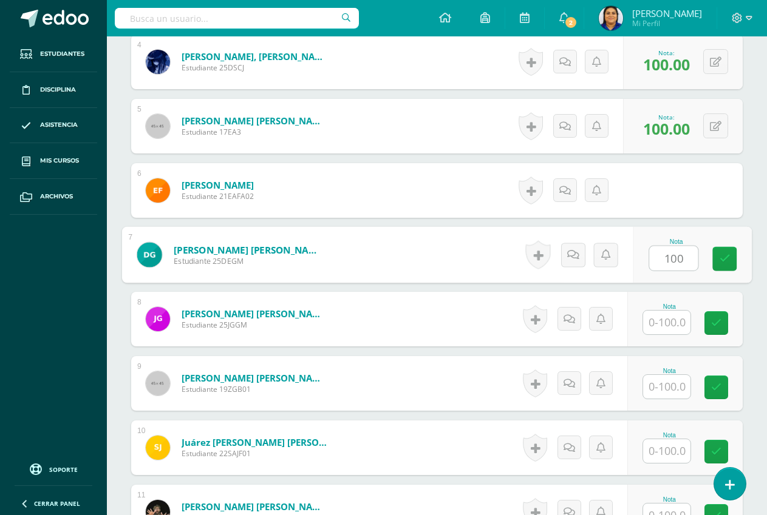
type input "100"
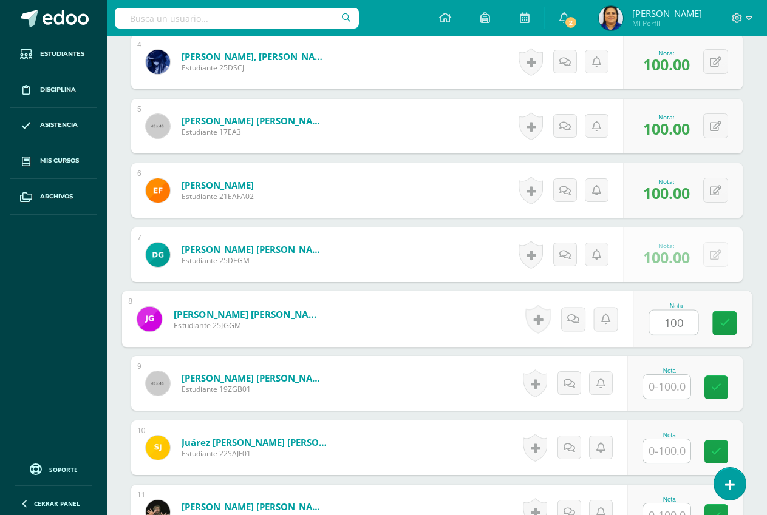
type input "100"
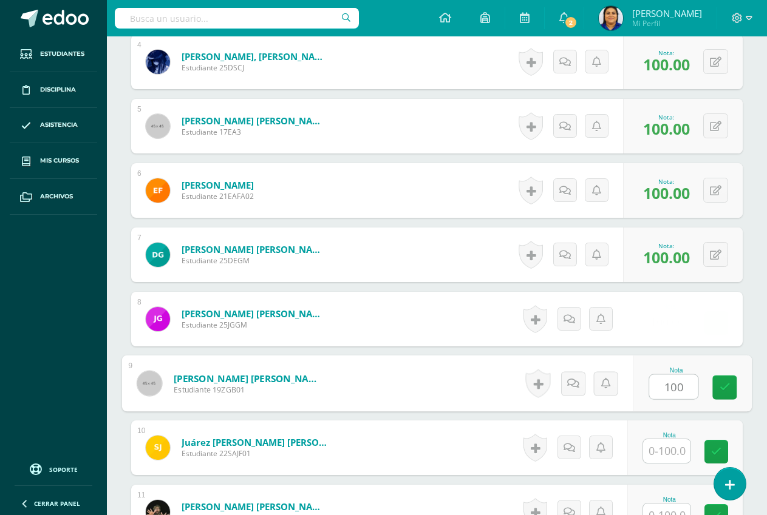
type input "100"
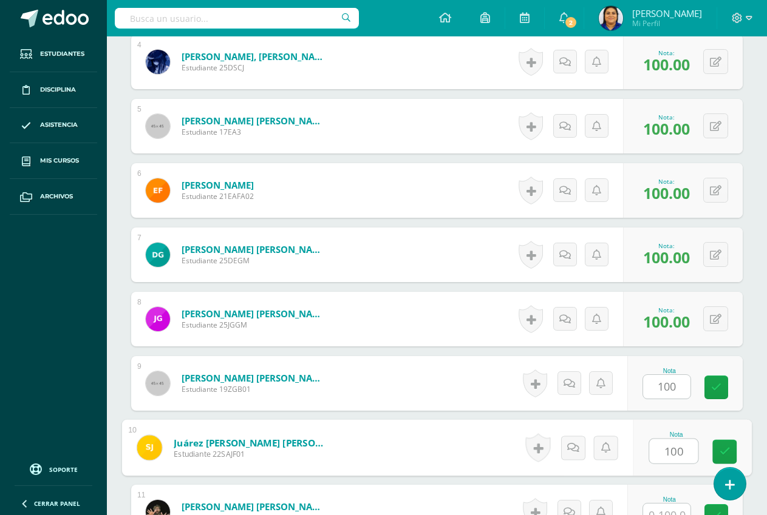
type input "100"
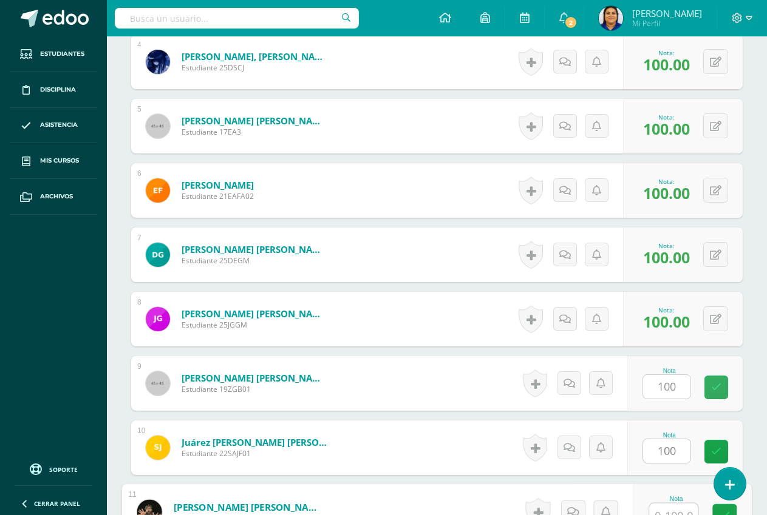
scroll to position [603, 0]
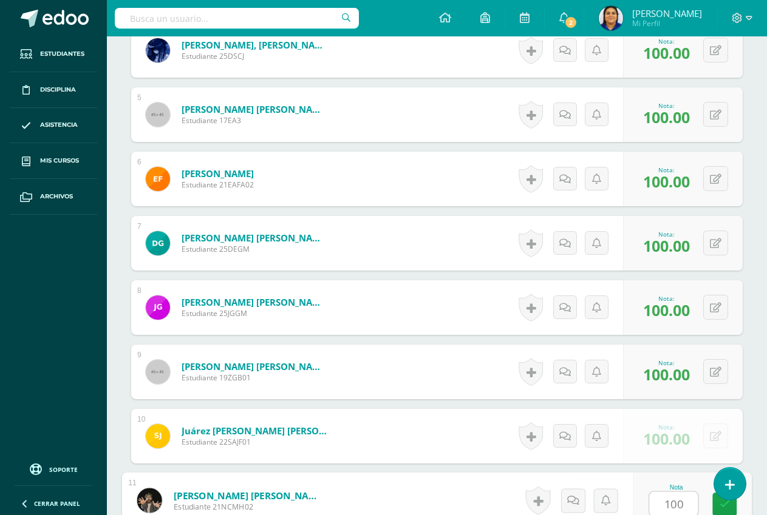
type input "100"
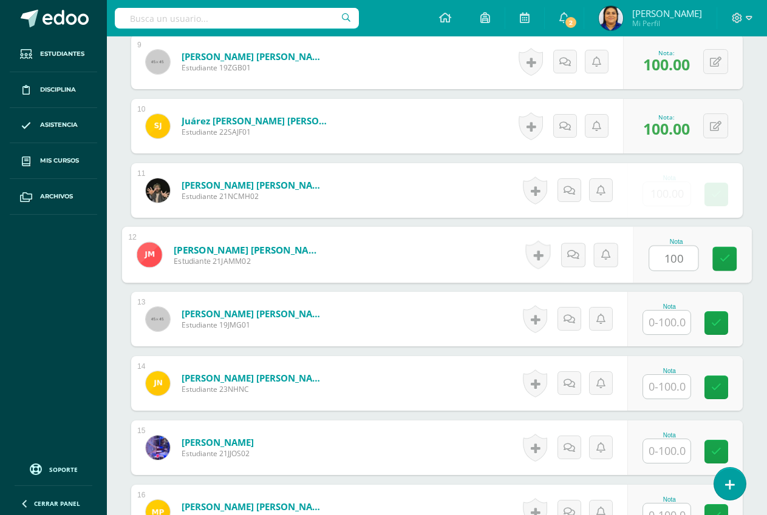
type input "100"
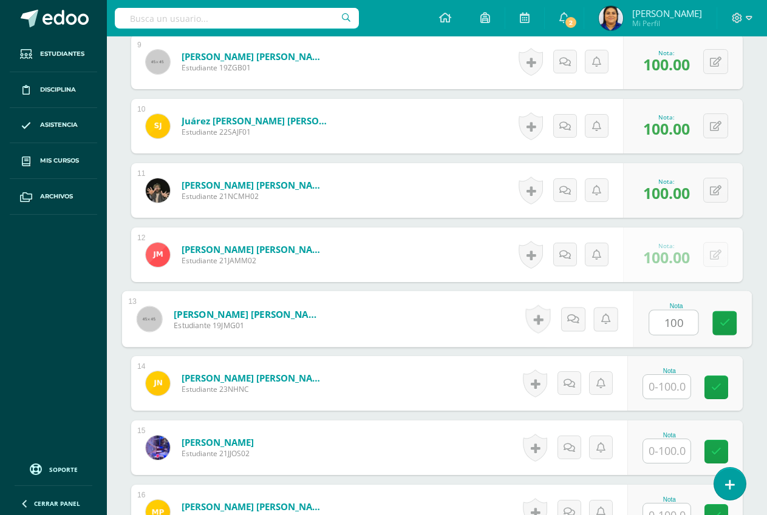
type input "100"
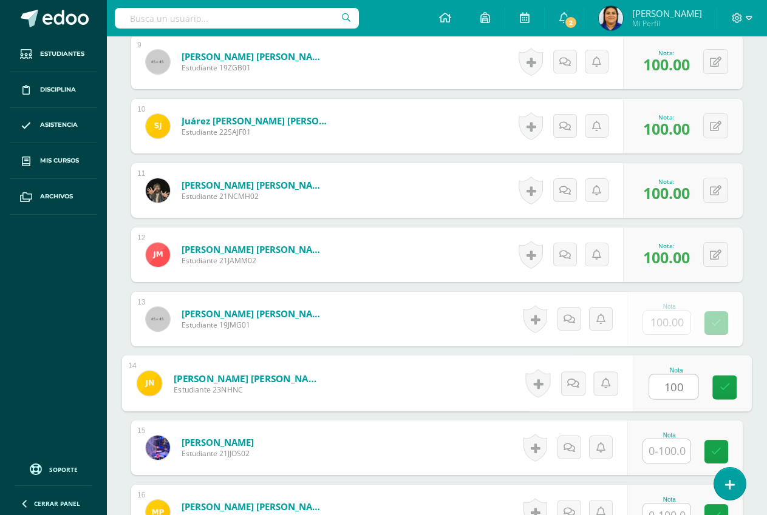
type input "100"
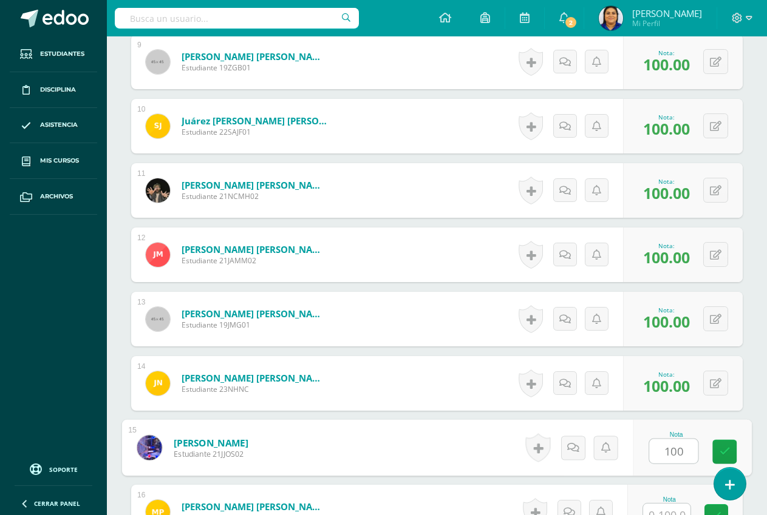
type input "100"
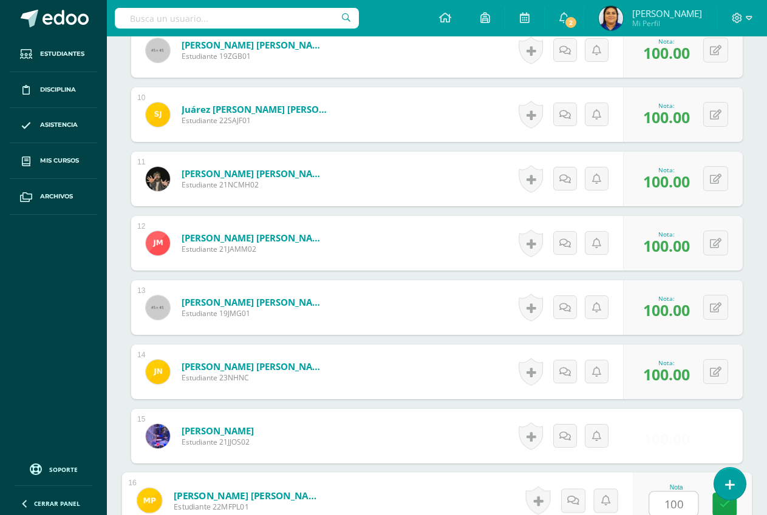
type input "100"
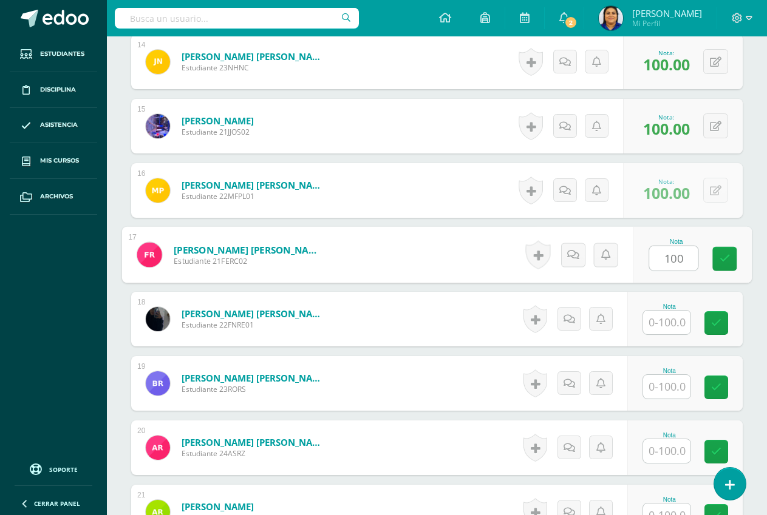
type input "100"
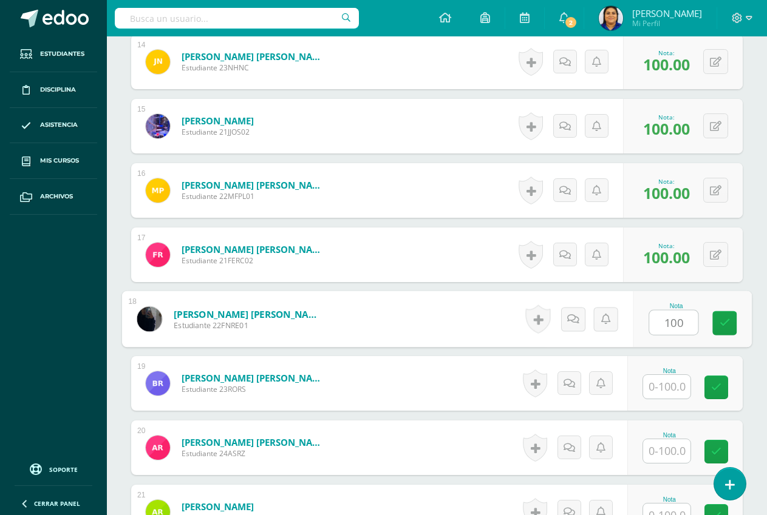
type input "100"
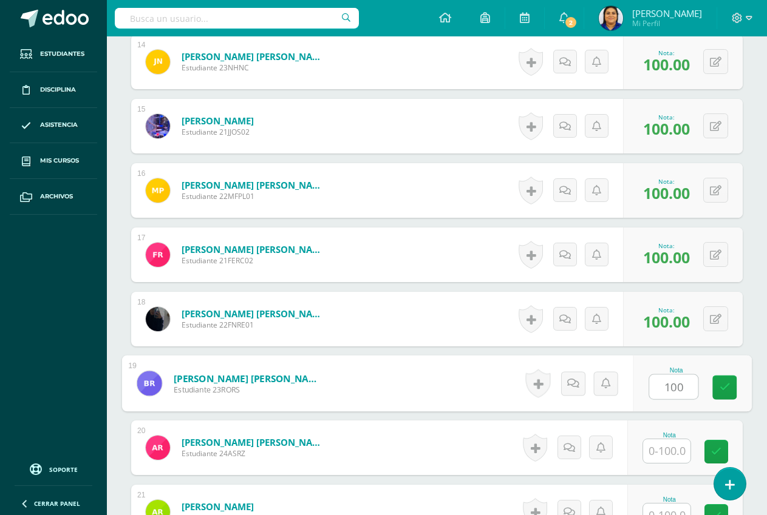
type input "100"
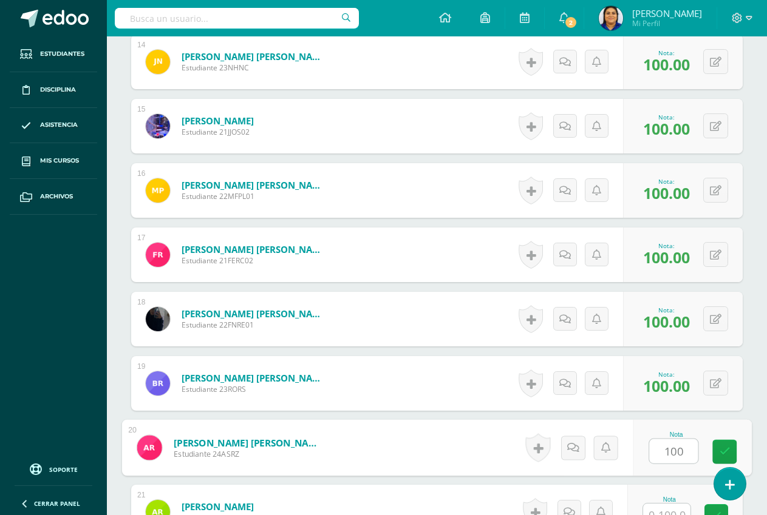
type input "100"
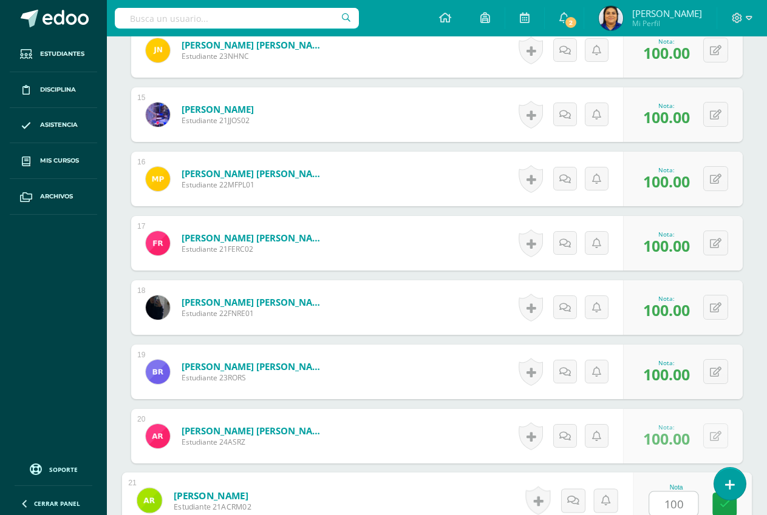
type input "100"
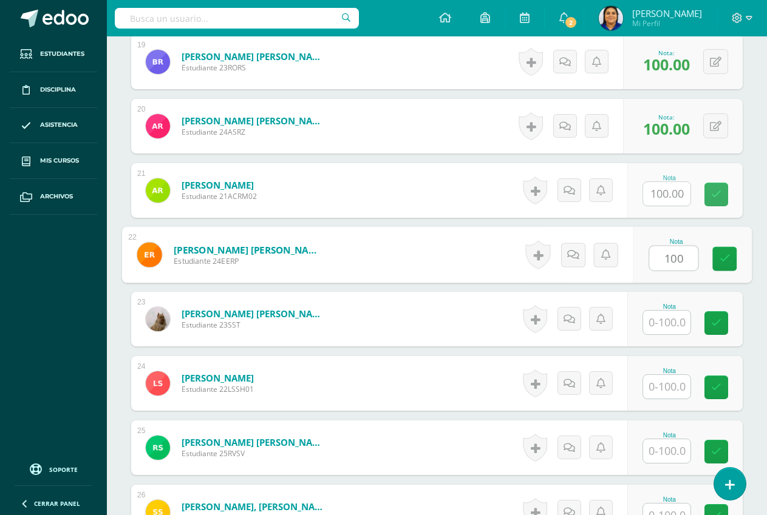
type input "100"
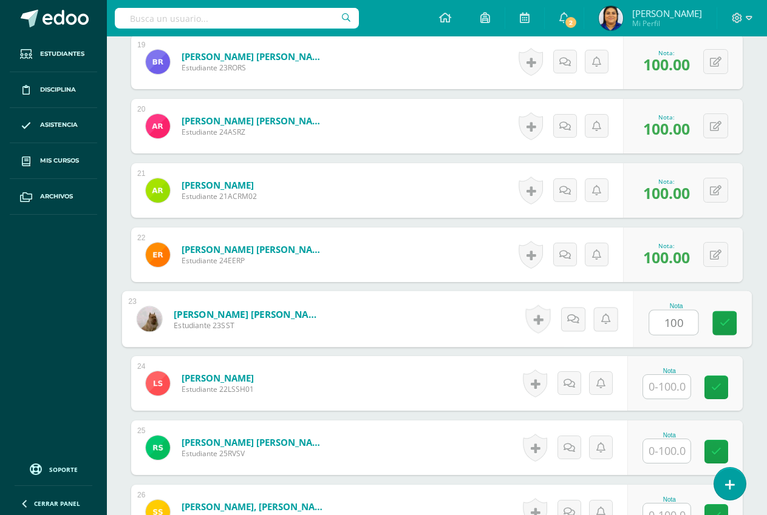
type input "100"
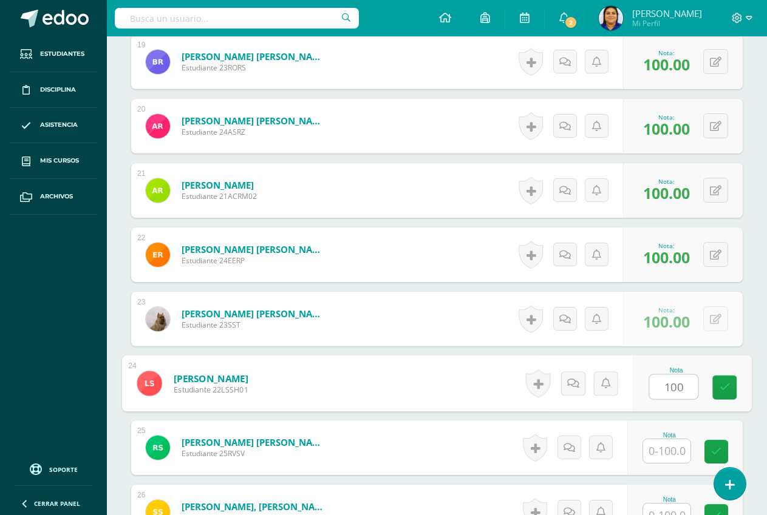
type input "100"
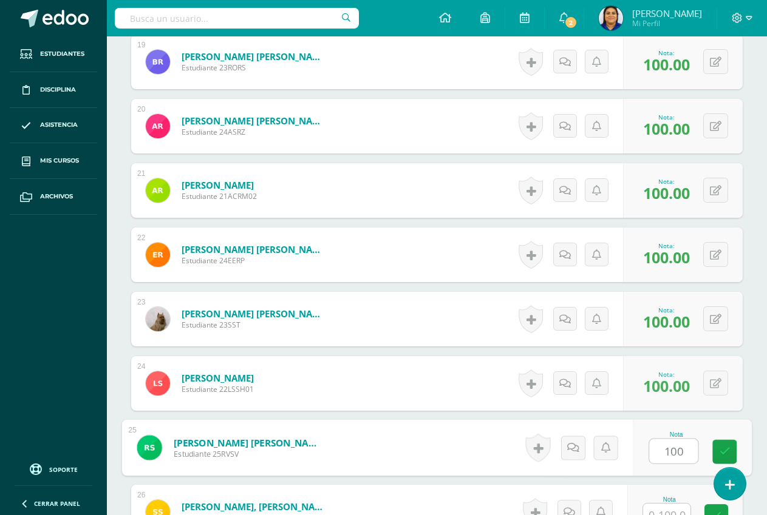
type input "100"
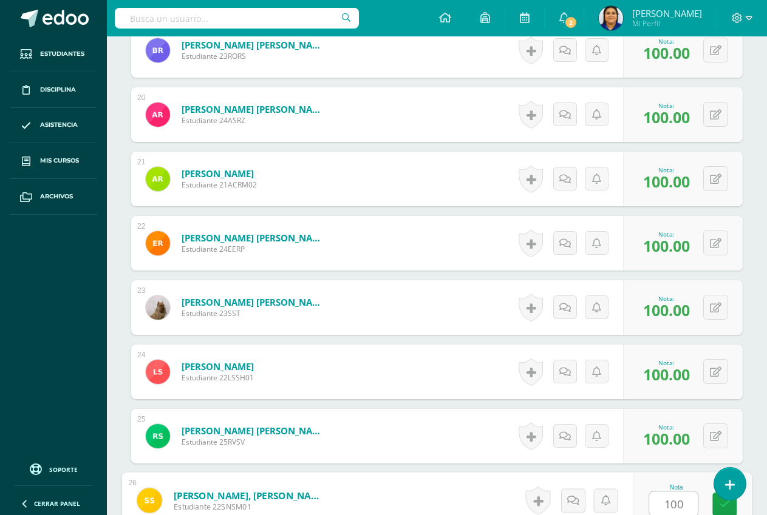
type input "100"
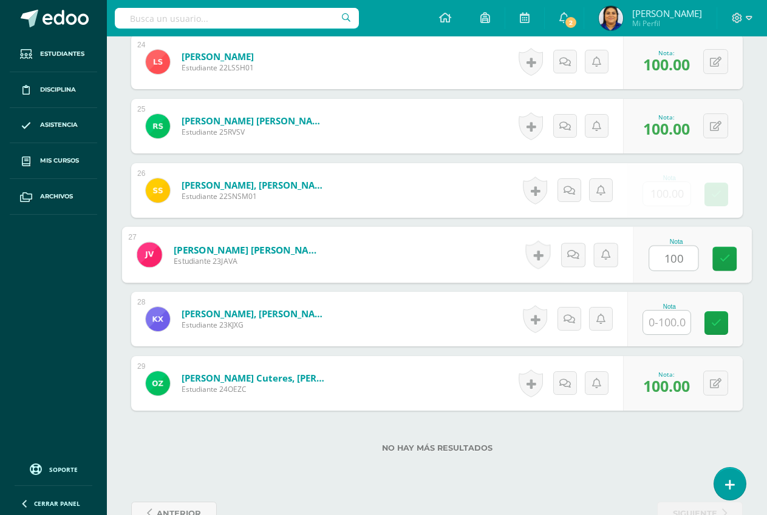
type input "100"
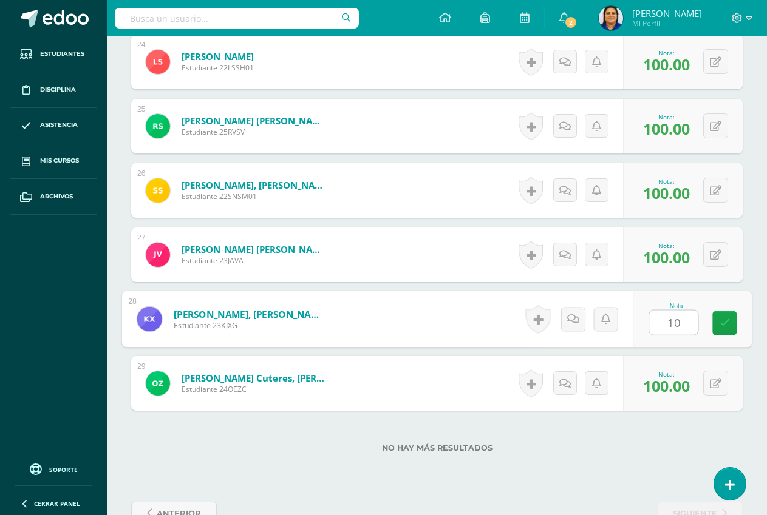
type input "100"
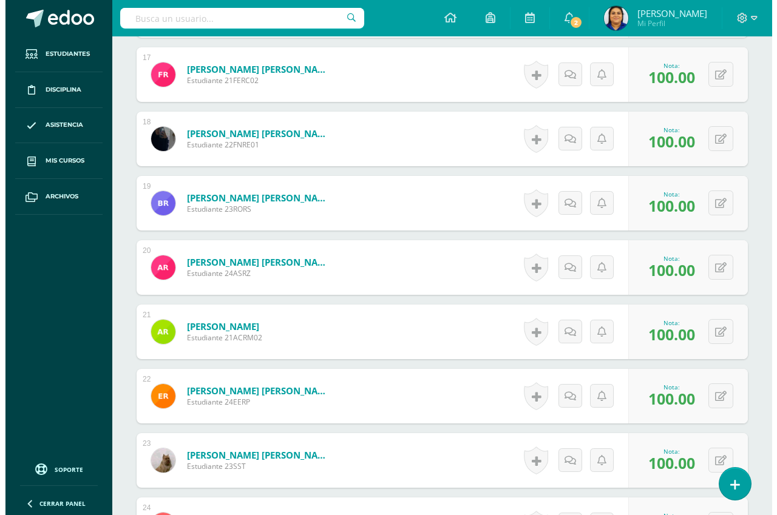
scroll to position [1393, 0]
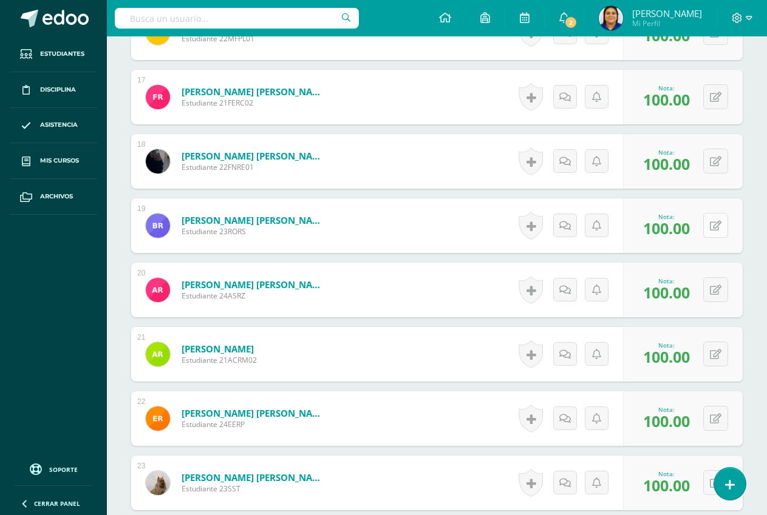
click at [717, 223] on icon at bounding box center [716, 226] width 12 height 10
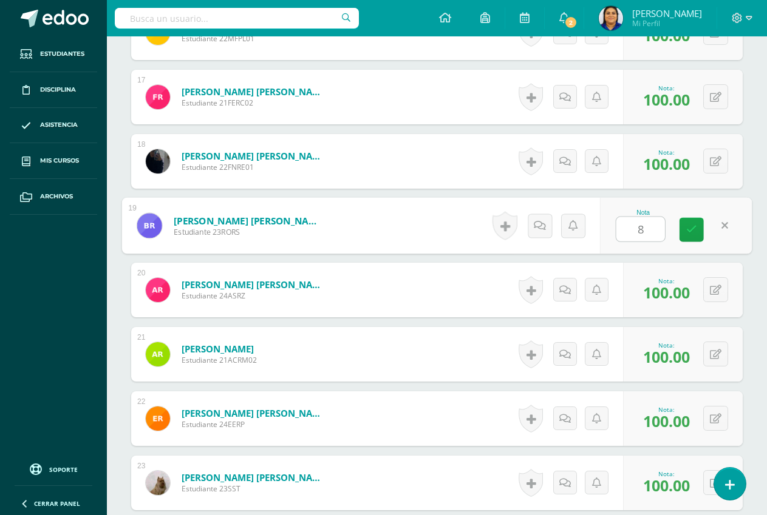
type input "80"
click at [576, 229] on icon at bounding box center [577, 225] width 12 height 10
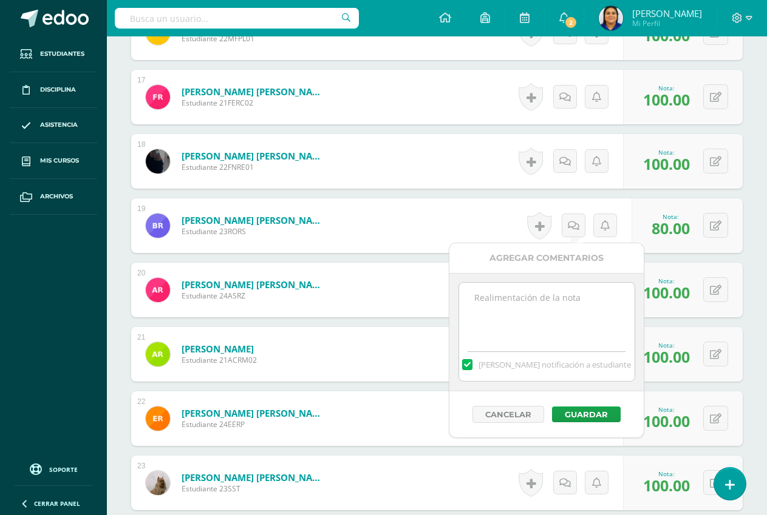
click at [551, 298] on textarea at bounding box center [546, 313] width 175 height 61
type textarea "Incompleto"
click at [592, 415] on button "Guardar" at bounding box center [586, 415] width 69 height 16
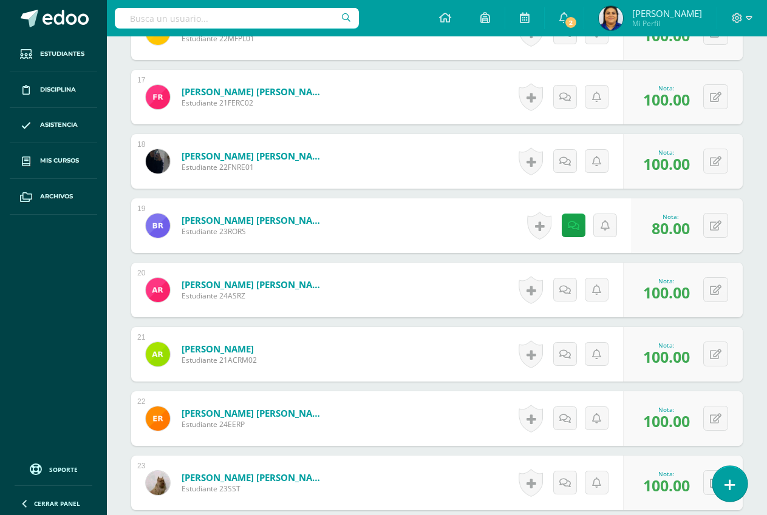
click at [718, 480] on link at bounding box center [729, 483] width 35 height 35
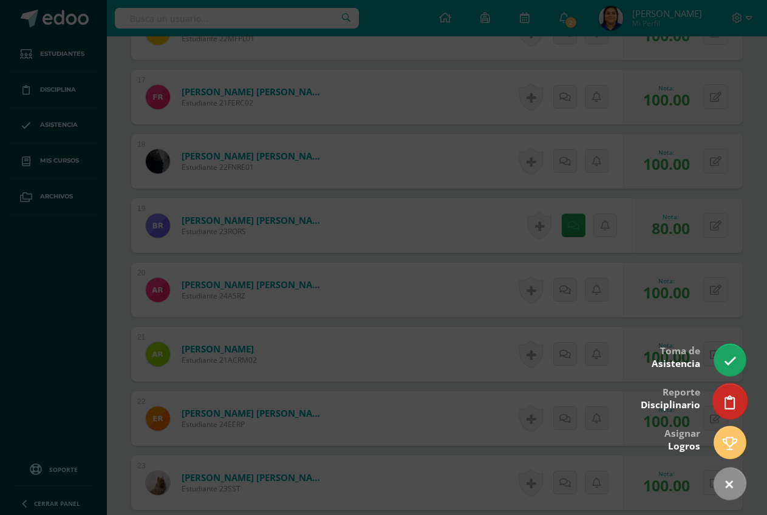
click at [727, 398] on icon at bounding box center [729, 403] width 11 height 14
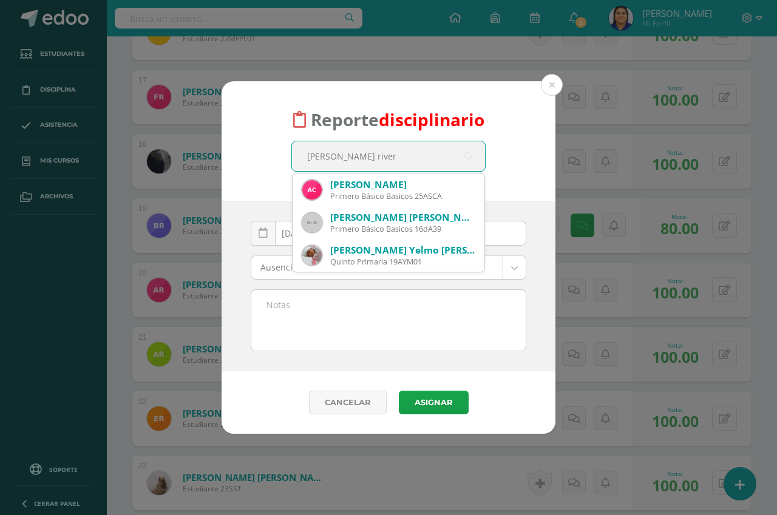
type input "Andre rivera"
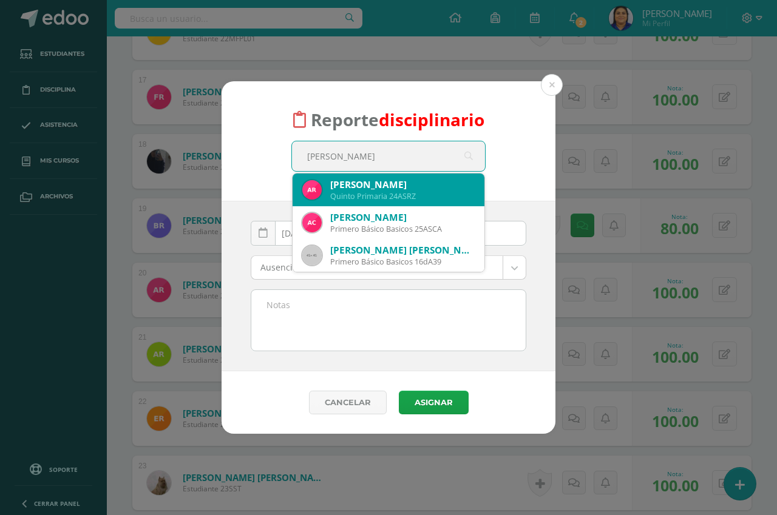
click at [342, 189] on div "André Sebastián Rivera Zapata" at bounding box center [402, 184] width 144 height 13
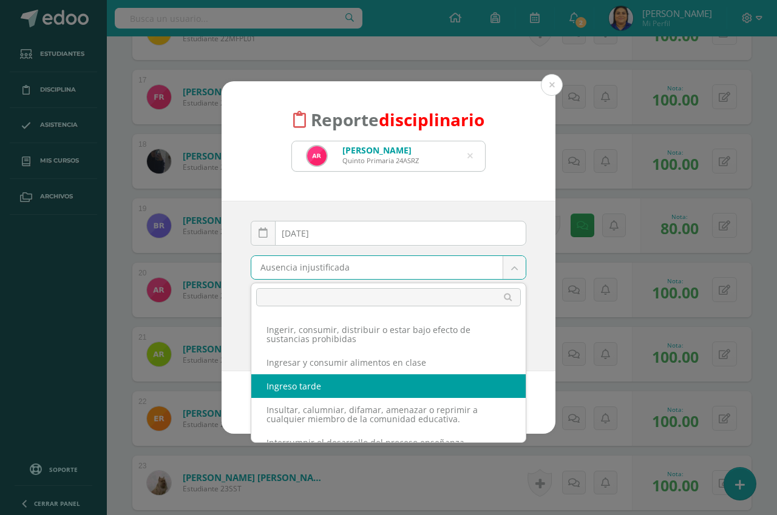
scroll to position [243, 0]
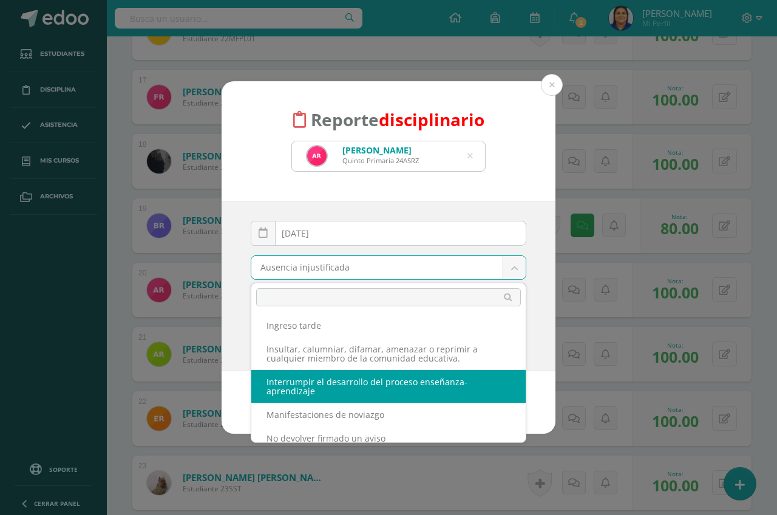
select select "62"
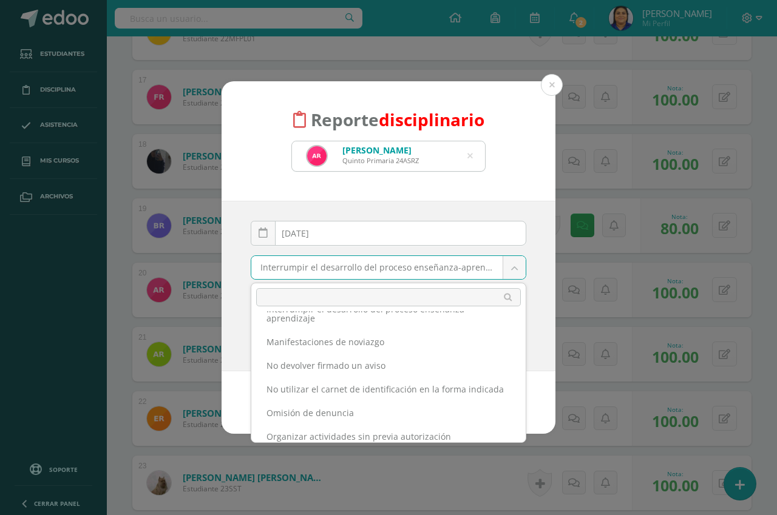
scroll to position [286, 0]
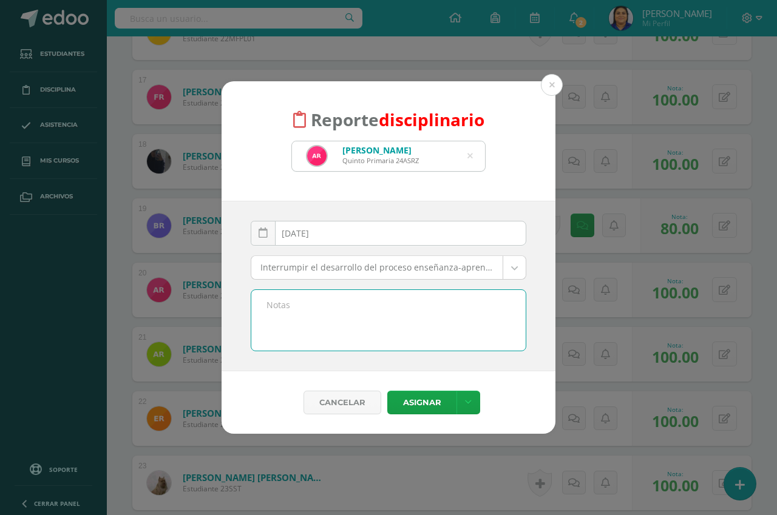
click at [313, 307] on textarea at bounding box center [388, 320] width 274 height 61
type textarea "L"
click at [319, 305] on textarea "interrumpen a un compañero no dejando que de su opinión en la clase de ciencias…" at bounding box center [388, 320] width 274 height 61
click at [424, 318] on textarea "interrumpe a un compañero no dejando que de su opinión en la clase de ciencias …" at bounding box center [388, 320] width 274 height 61
type textarea "interrumpe a un compañero no dejando que de su opinión en la clase de ciencias …"
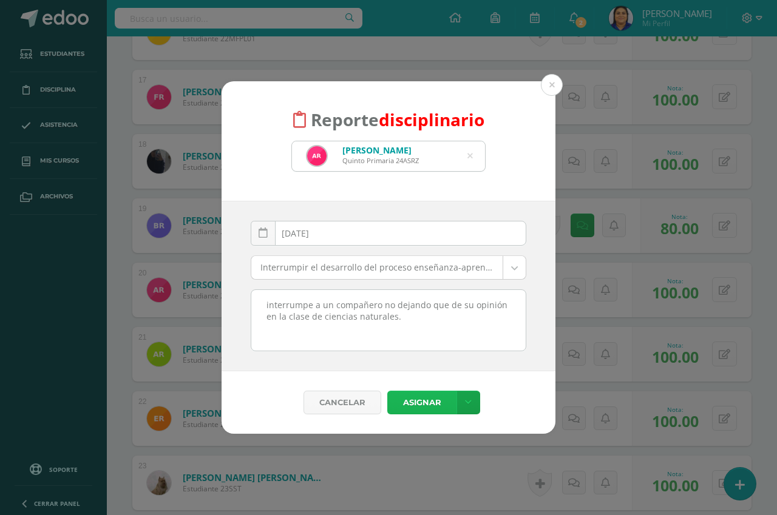
click at [422, 404] on button "Asignar" at bounding box center [421, 403] width 69 height 24
drag, startPoint x: 415, startPoint y: 319, endPoint x: 260, endPoint y: 301, distance: 155.9
click at [260, 301] on textarea "interrumpe a un compañero no dejando que de su opinión en la clase de ciencias …" at bounding box center [388, 320] width 274 height 61
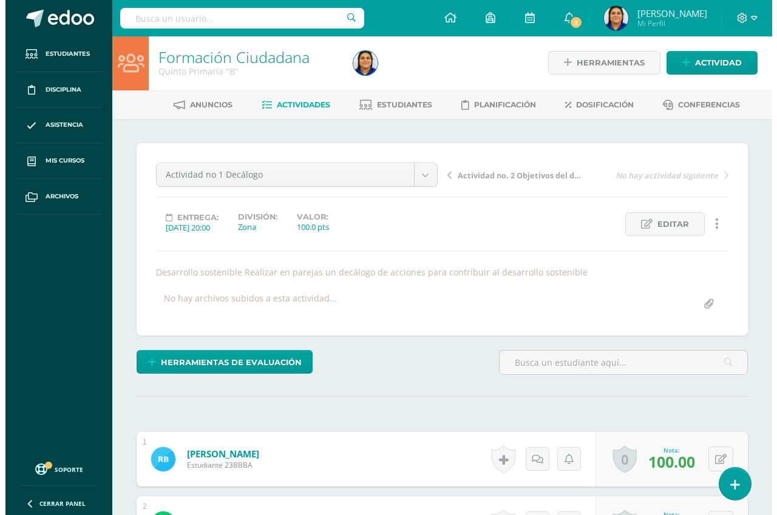
scroll to position [2, 0]
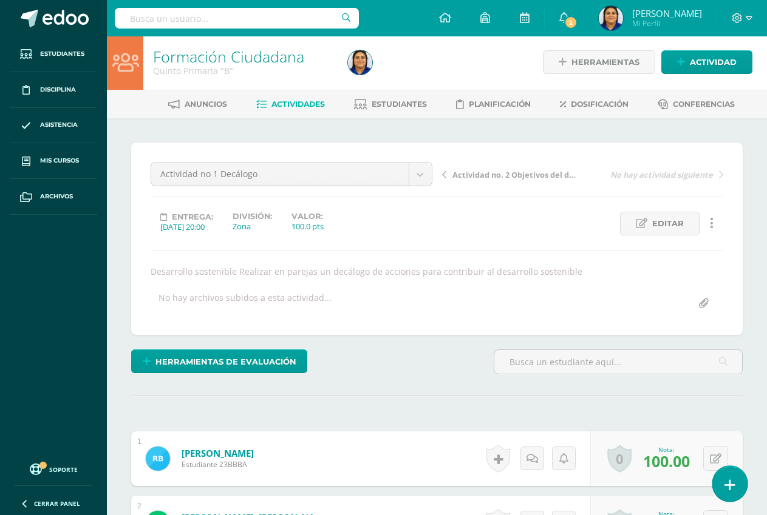
click at [736, 489] on link at bounding box center [729, 483] width 35 height 35
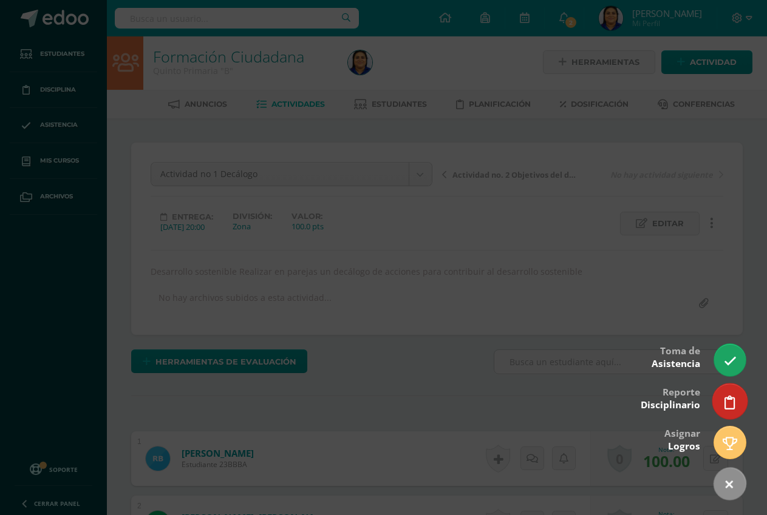
click at [732, 404] on icon at bounding box center [729, 403] width 11 height 14
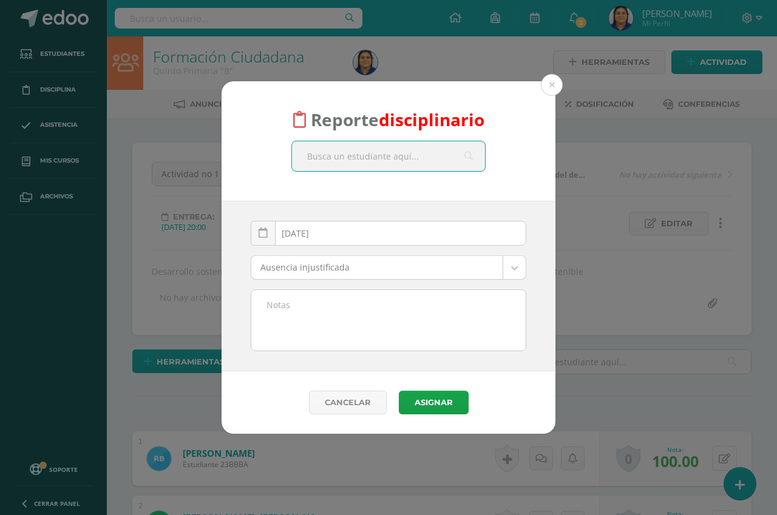
click at [436, 155] on input "text" at bounding box center [388, 156] width 193 height 30
type input "[PERSON_NAME]"
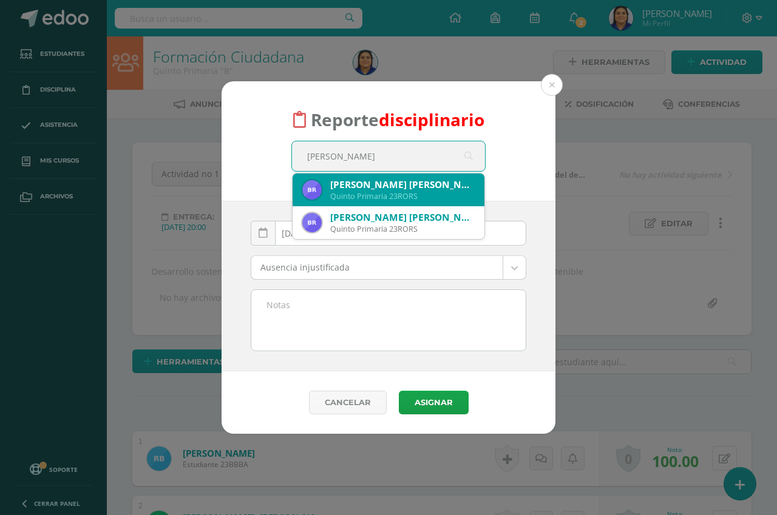
click at [417, 198] on div "Quinto Primaria 23RORS" at bounding box center [402, 196] width 144 height 10
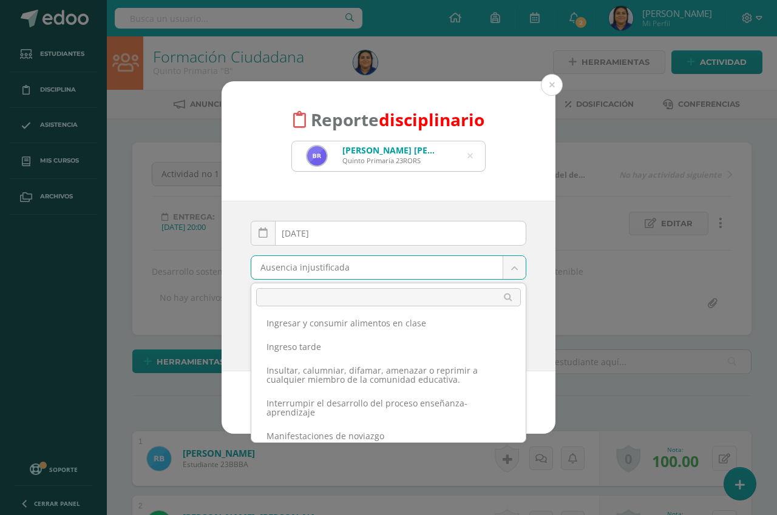
scroll to position [243, 0]
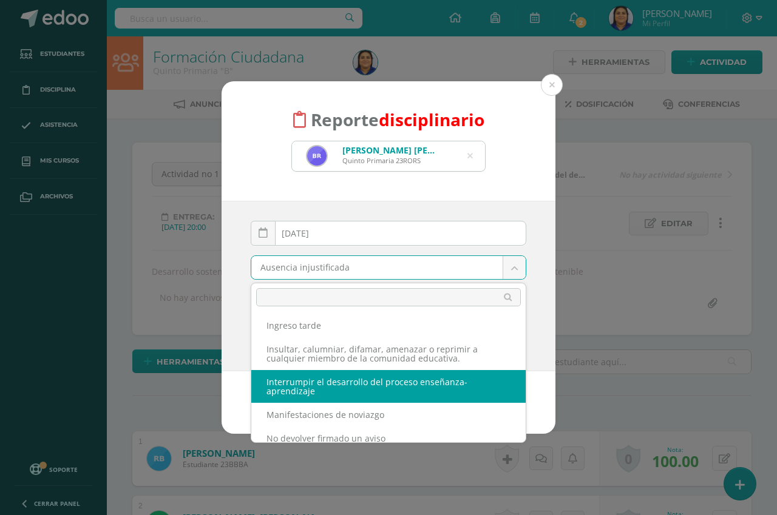
select select "62"
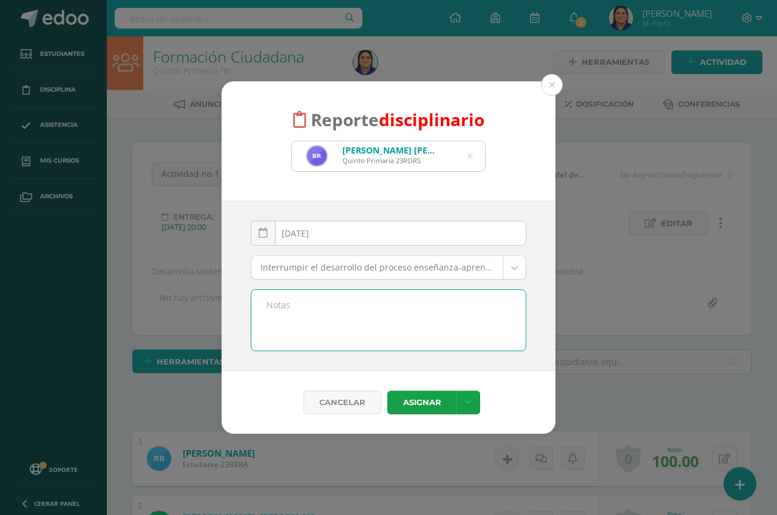
click at [319, 309] on textarea at bounding box center [388, 320] width 274 height 61
type textarea "I"
paste textarea "interrumpe a un compañero no dejando que de su opinión en la clase de ciencias …"
type textarea "interrumpe a un compañero no dejando que de su opinión en la clase de ciencias …"
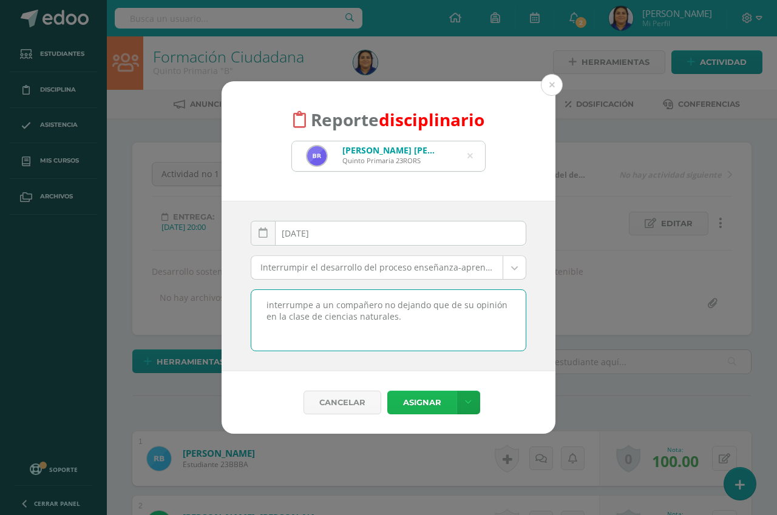
click at [419, 404] on button "Asignar" at bounding box center [421, 403] width 69 height 24
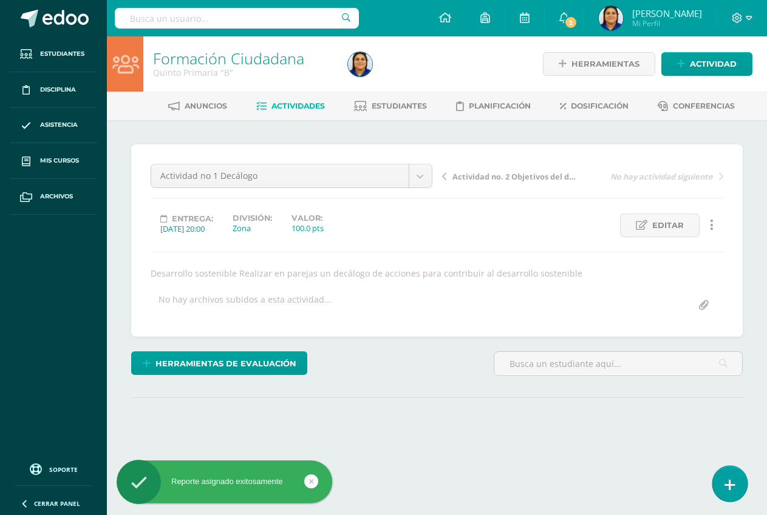
click at [727, 486] on icon at bounding box center [729, 485] width 11 height 14
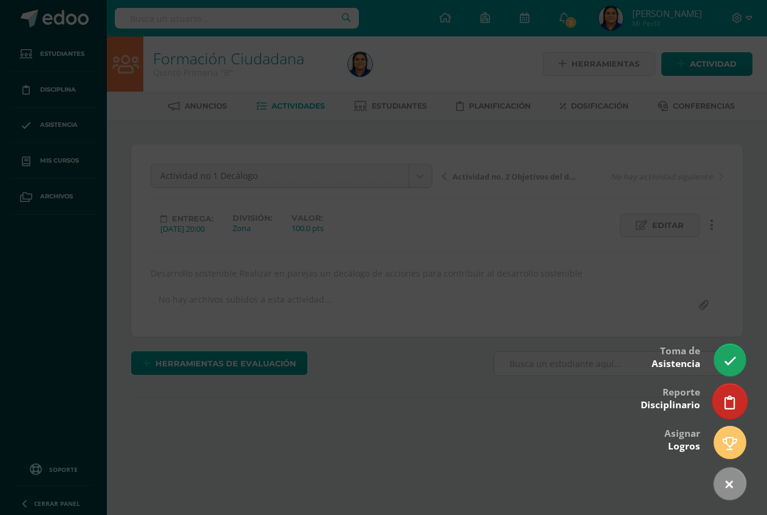
click at [727, 402] on icon at bounding box center [729, 403] width 11 height 14
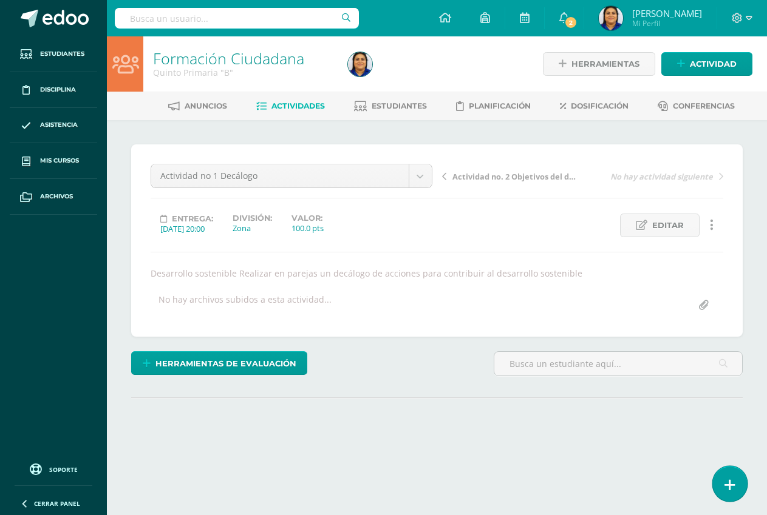
click at [731, 487] on icon at bounding box center [729, 485] width 11 height 14
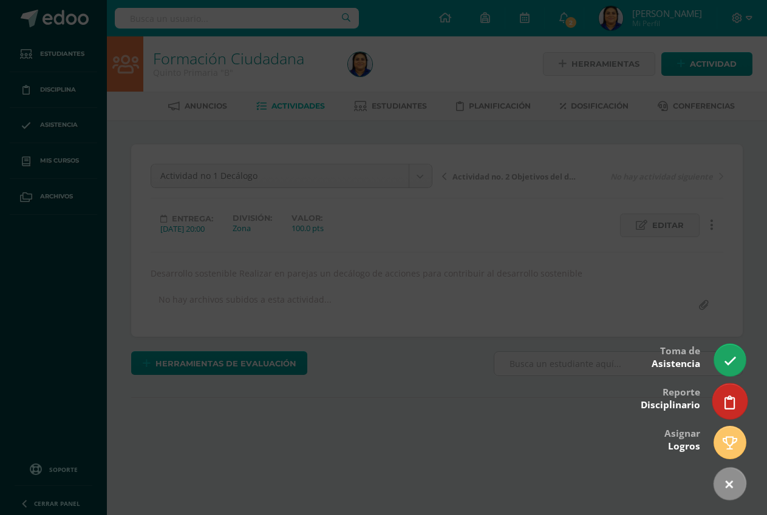
click at [733, 401] on icon at bounding box center [729, 403] width 11 height 14
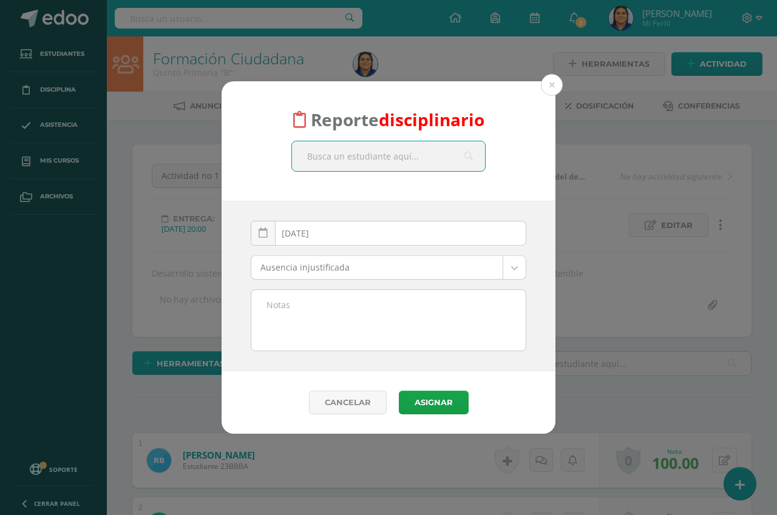
click at [330, 155] on input "text" at bounding box center [388, 156] width 193 height 30
type input "A"
type input "[PERSON_NAME] sa"
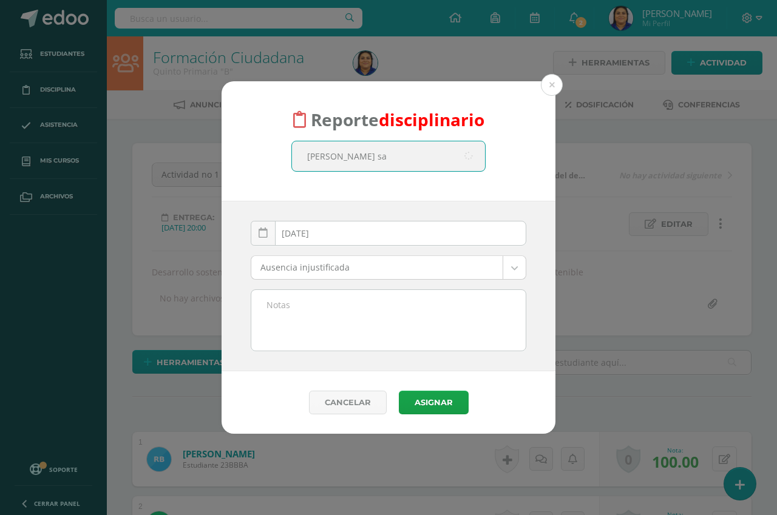
scroll to position [2, 0]
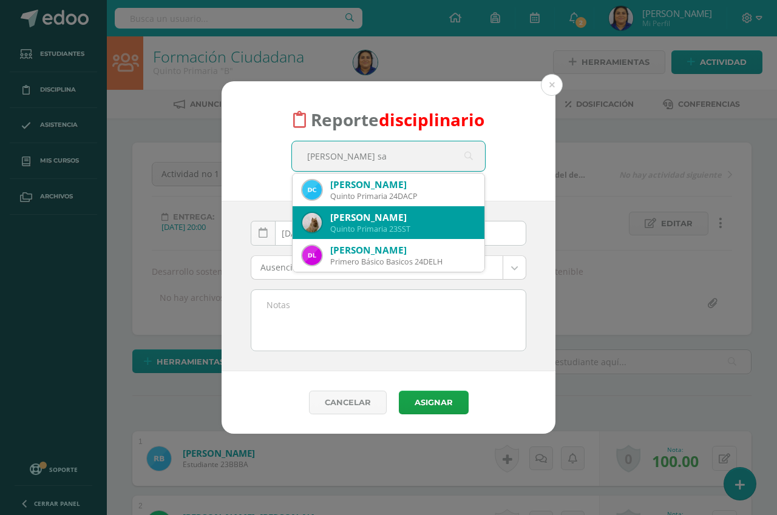
click at [366, 209] on div "[PERSON_NAME] Quinto Primaria 23SST" at bounding box center [388, 222] width 172 height 33
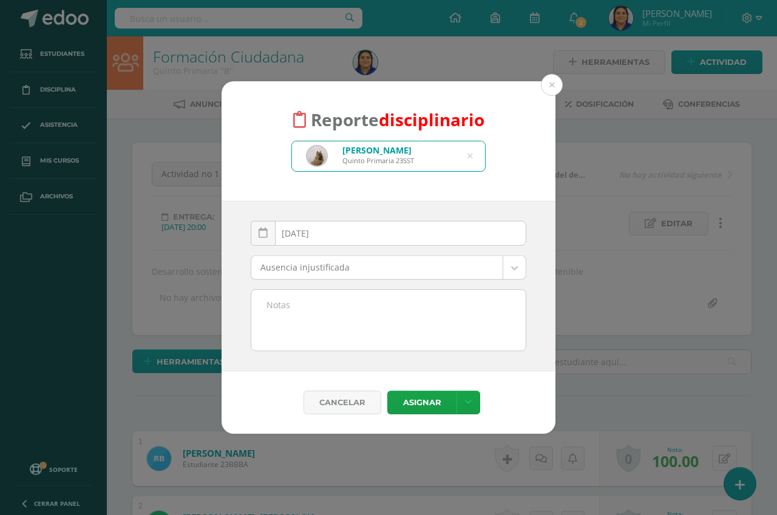
click at [300, 299] on textarea at bounding box center [388, 320] width 274 height 61
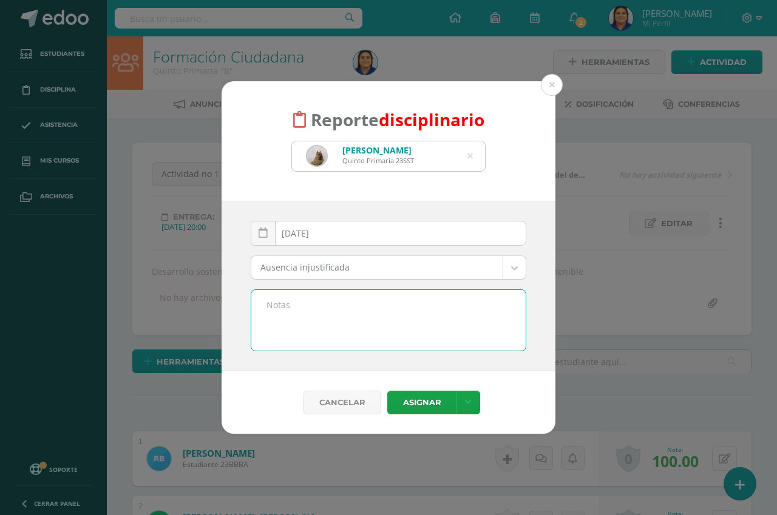
paste textarea "interrumpe a un compañero no dejando que de su opinión en la clase de ciencias …"
type textarea "interrumpe a un compañero no dejando que de su opinión en la clase de ciencias …"
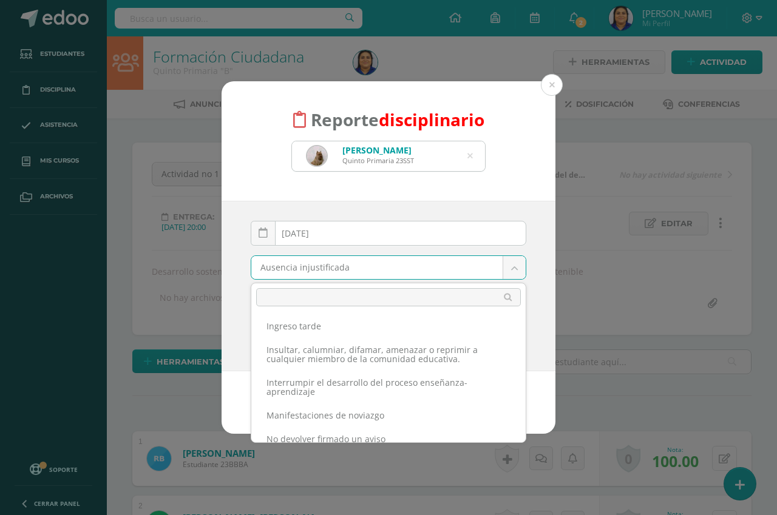
scroll to position [243, 0]
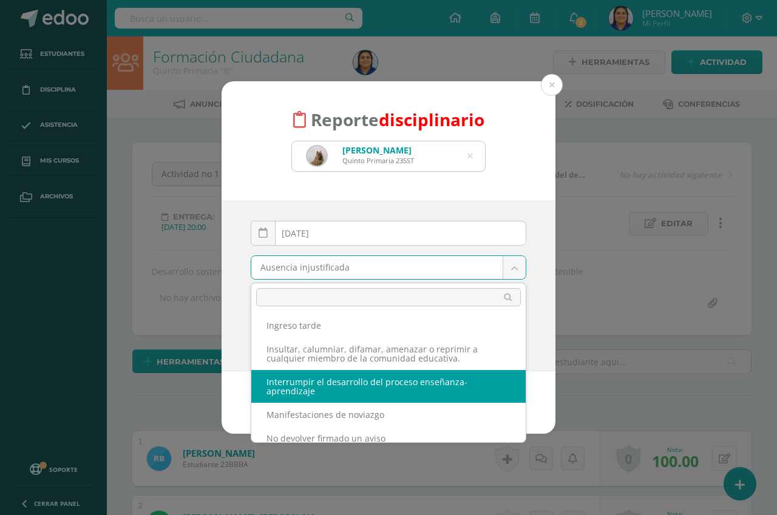
select select "62"
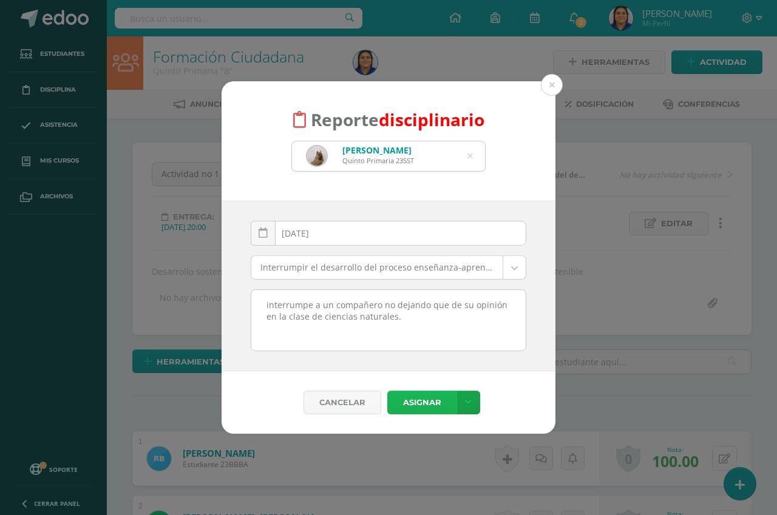
click at [415, 400] on button "Asignar" at bounding box center [421, 403] width 69 height 24
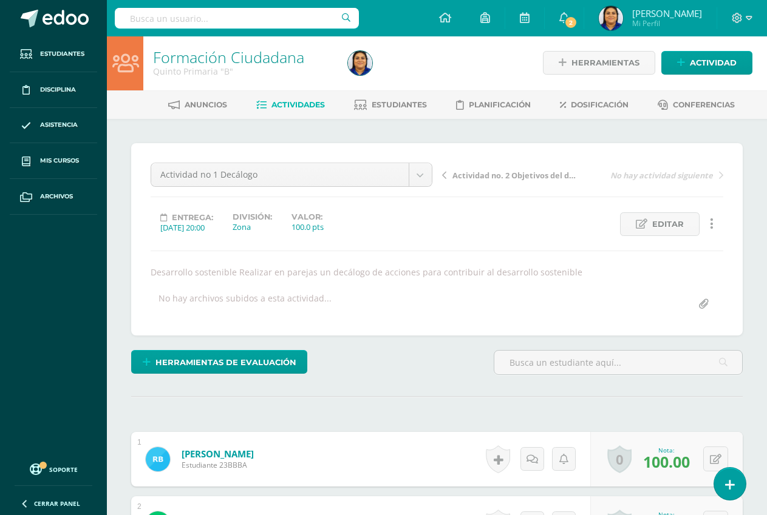
scroll to position [2, 0]
